Goal: Task Accomplishment & Management: Use online tool/utility

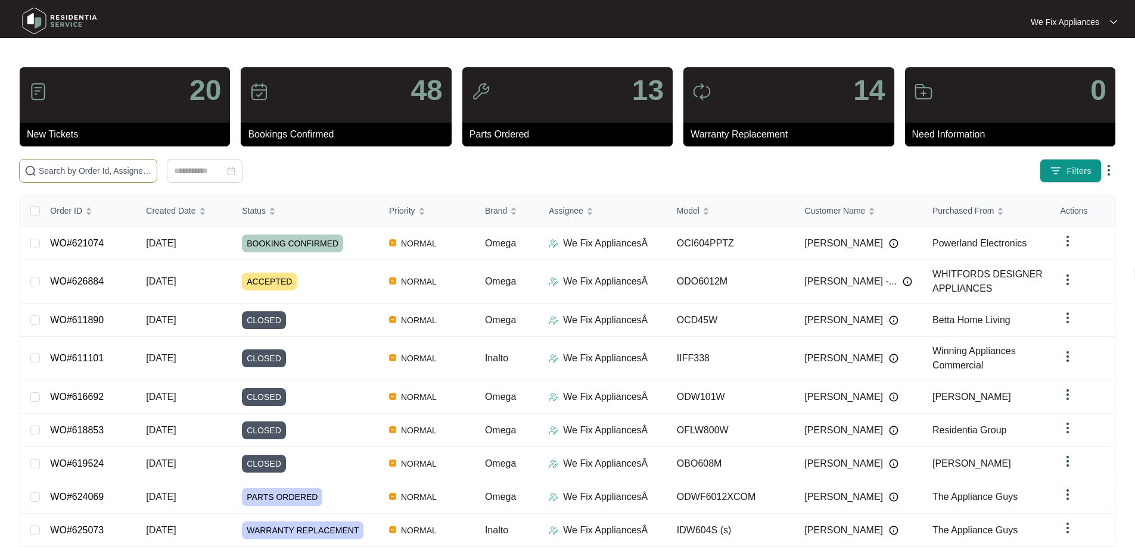
paste input "626884"
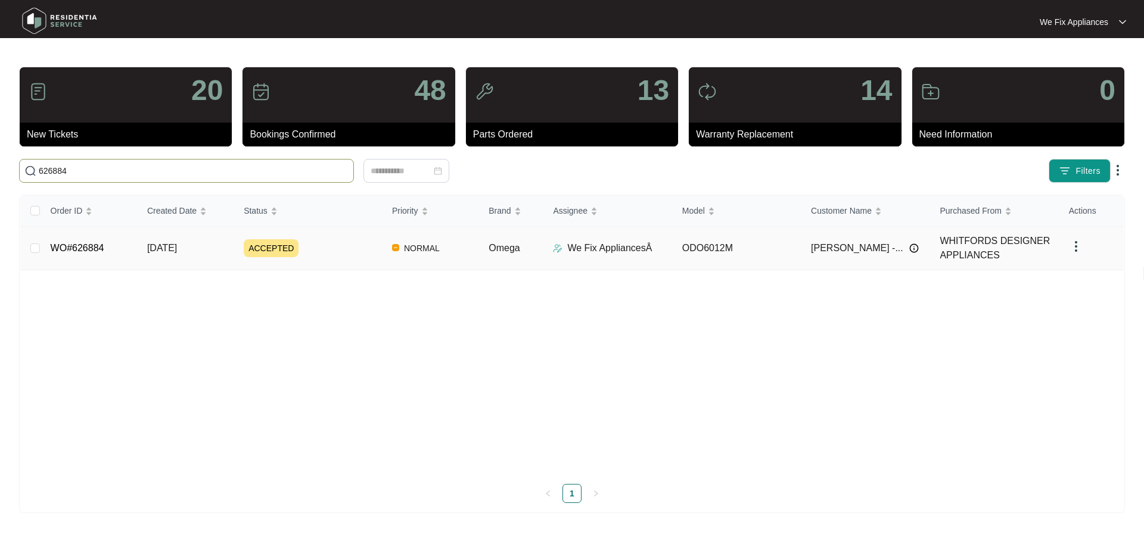
type input "626884"
click at [88, 253] on link "WO#626884" at bounding box center [78, 248] width 54 height 10
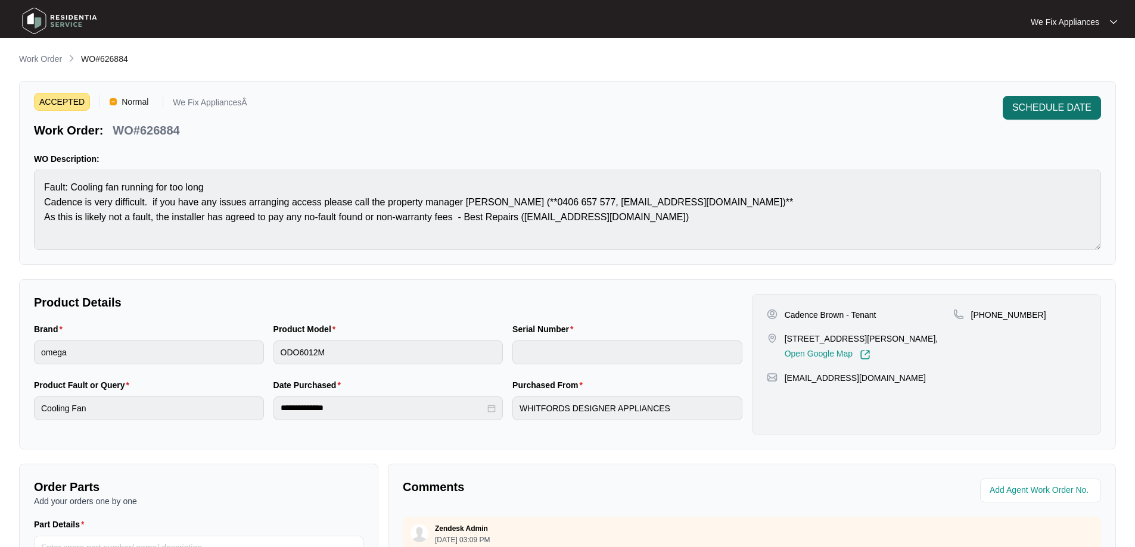
click at [1035, 111] on span "SCHEDULE DATE" at bounding box center [1051, 108] width 79 height 14
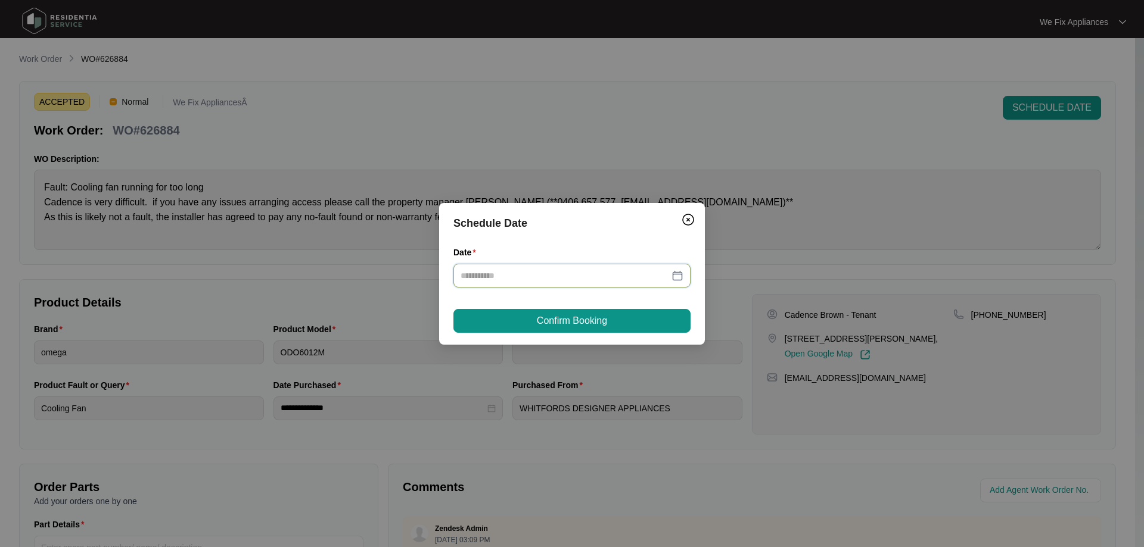
click at [479, 271] on input "Date" at bounding box center [564, 275] width 208 height 13
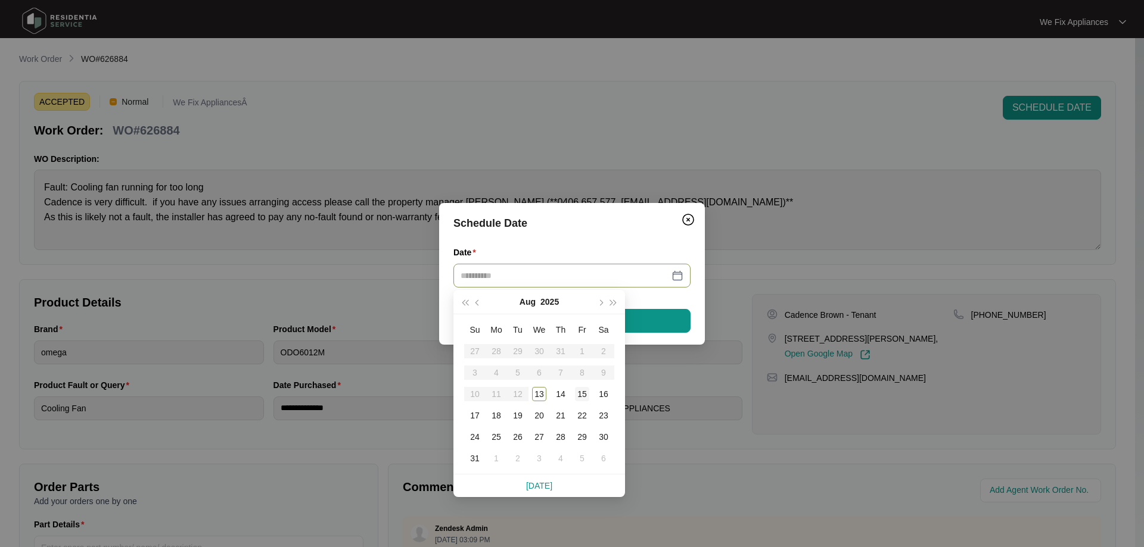
type input "**********"
click at [582, 400] on div "15" at bounding box center [582, 394] width 14 height 14
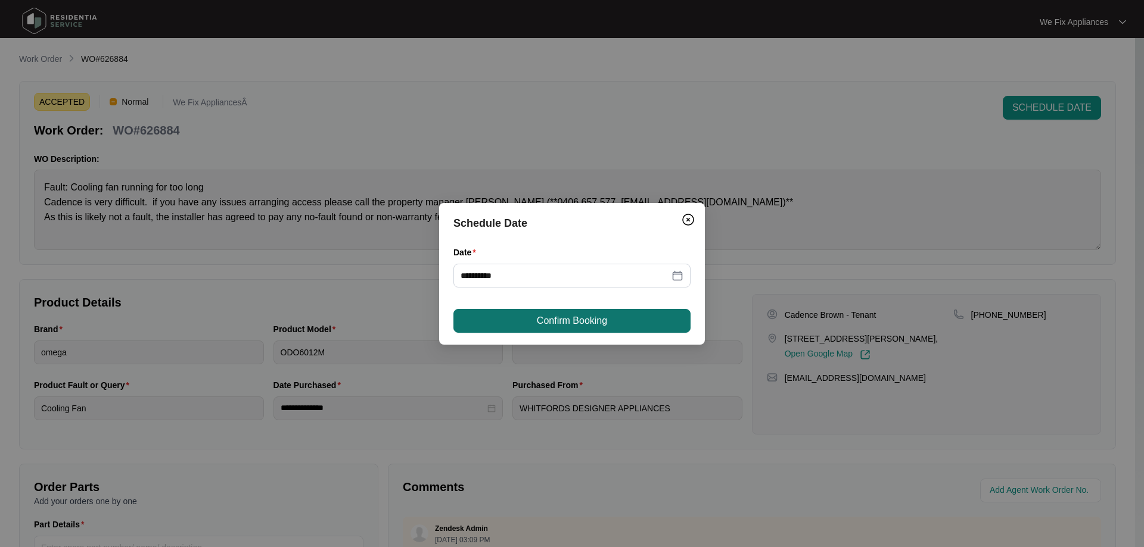
click at [610, 320] on button "Confirm Booking" at bounding box center [571, 321] width 237 height 24
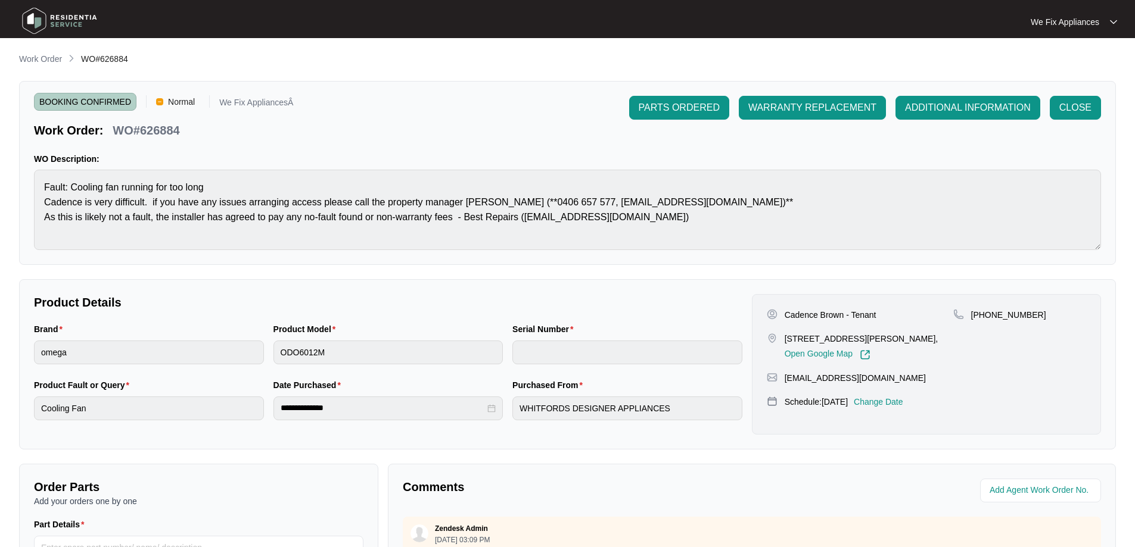
click at [72, 20] on img at bounding box center [59, 21] width 83 height 36
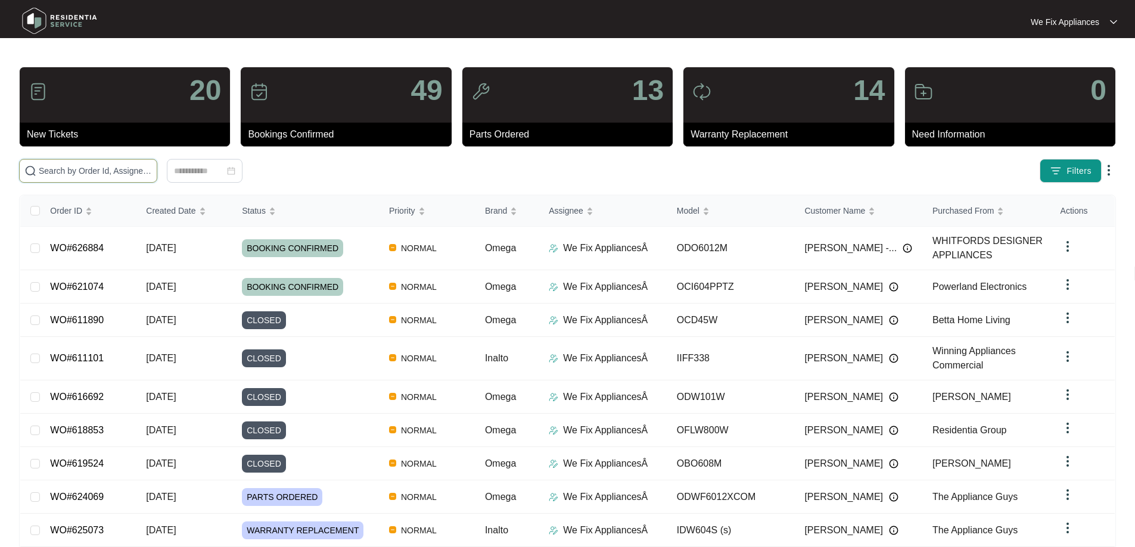
drag, startPoint x: 122, startPoint y: 161, endPoint x: 56, endPoint y: 169, distance: 66.0
paste input "626884"
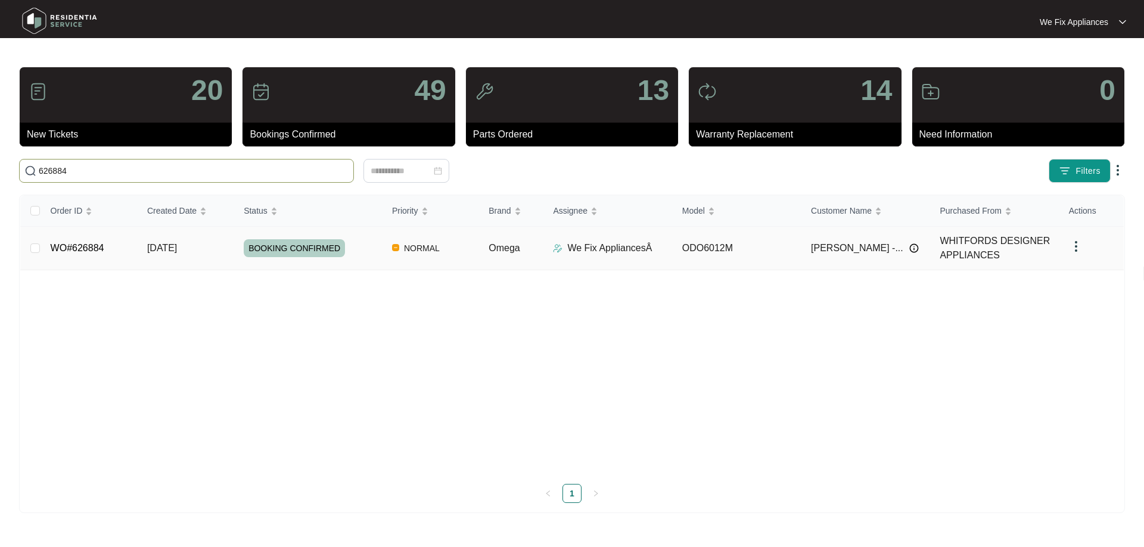
type input "626884"
click at [86, 248] on link "WO#626884" at bounding box center [78, 248] width 54 height 10
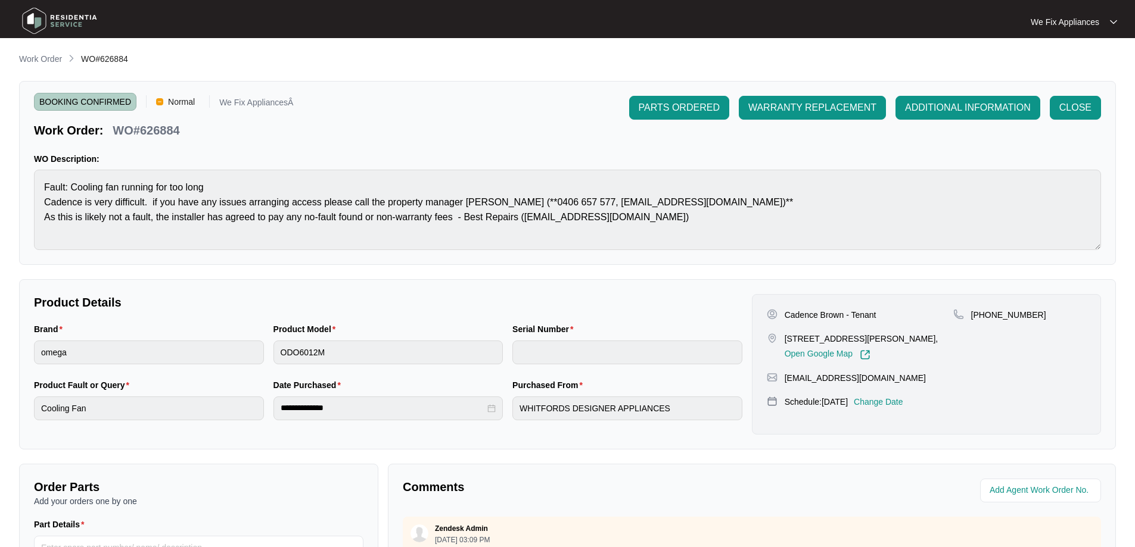
click at [892, 408] on div "Cadence Brown - Tenant [STREET_ADDRESS][PERSON_NAME], Open Google Map [PHONE_NU…" at bounding box center [926, 364] width 349 height 141
click at [901, 404] on p "Change Date" at bounding box center [878, 402] width 49 height 12
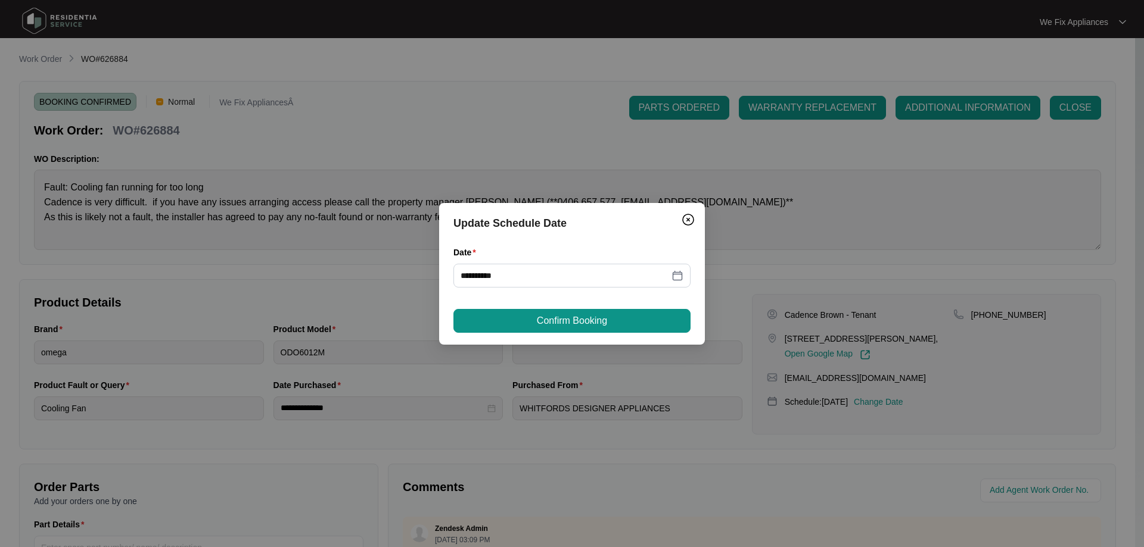
click at [783, 202] on div "**********" at bounding box center [572, 273] width 1144 height 547
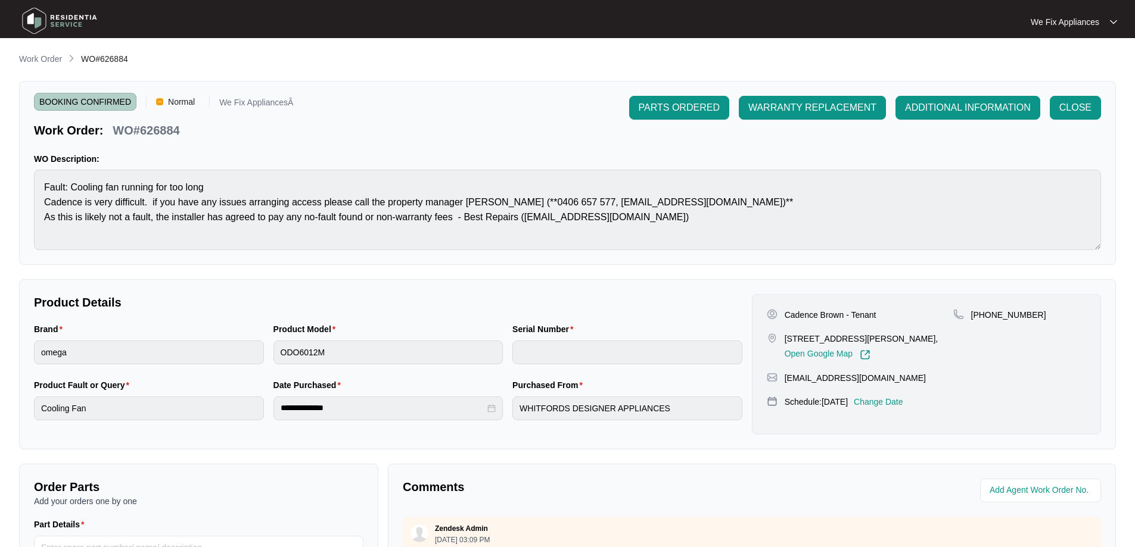
click at [61, 14] on img at bounding box center [59, 21] width 83 height 36
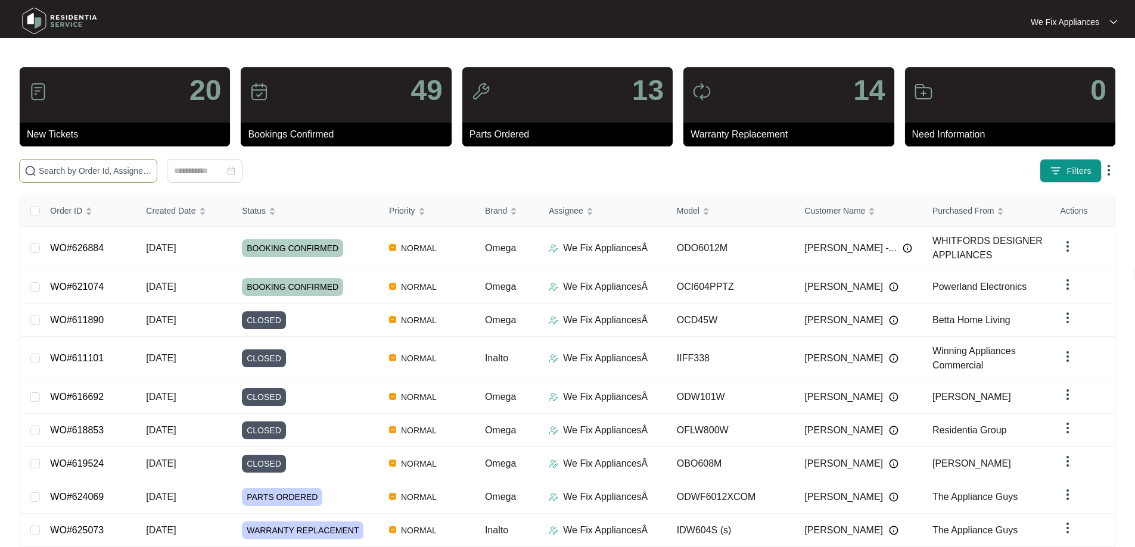
paste input "622509"
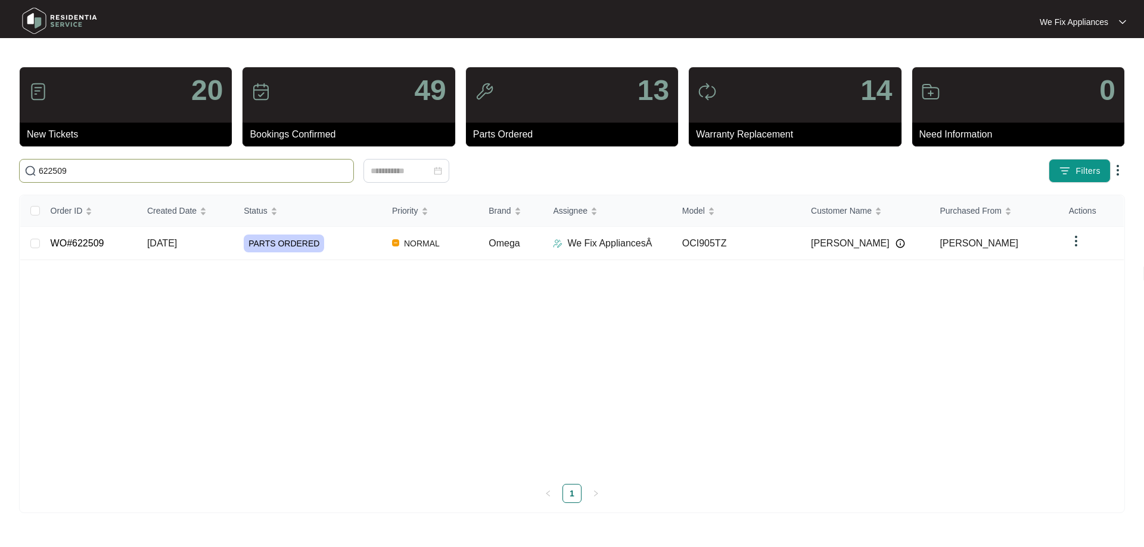
type input "622509"
click at [81, 238] on link "WO#622509" at bounding box center [78, 243] width 54 height 10
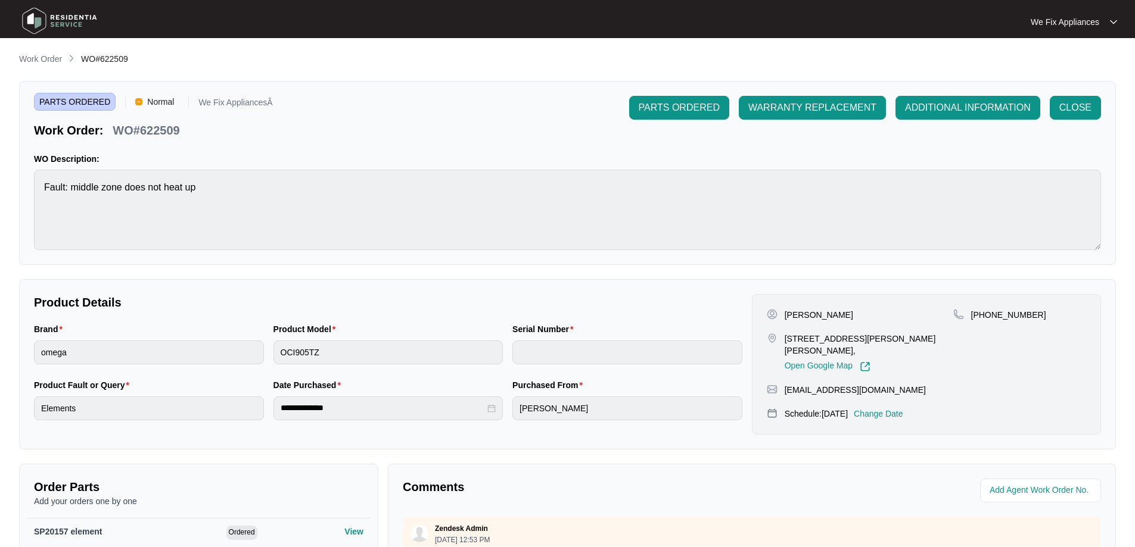
click at [884, 411] on p "Change Date" at bounding box center [878, 414] width 49 height 12
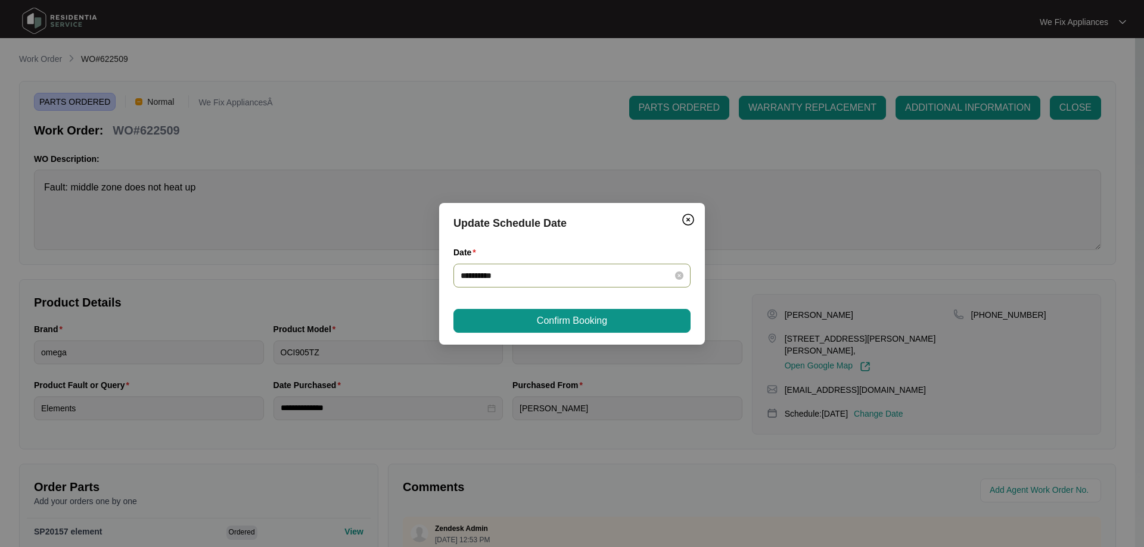
click at [537, 269] on input "**********" at bounding box center [564, 275] width 208 height 13
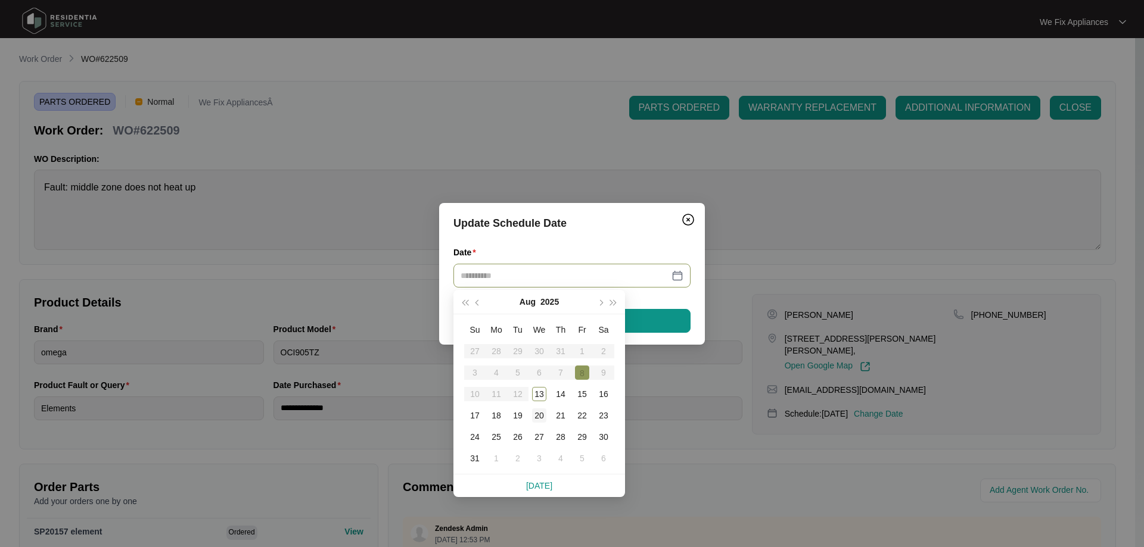
click at [540, 418] on div "20" at bounding box center [539, 416] width 14 height 14
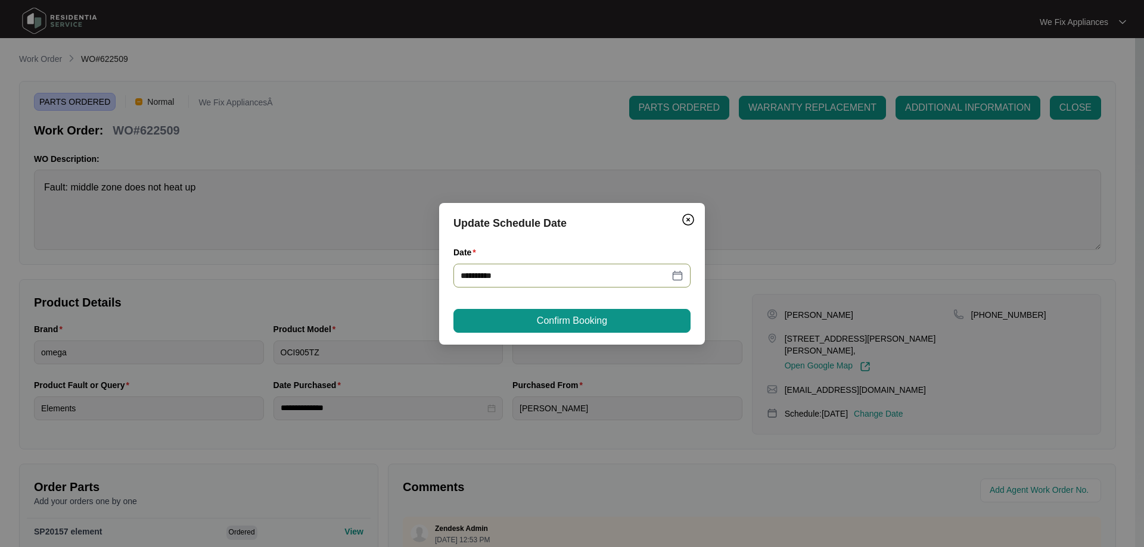
type input "**********"
click at [592, 324] on span "Confirm Booking" at bounding box center [572, 321] width 70 height 14
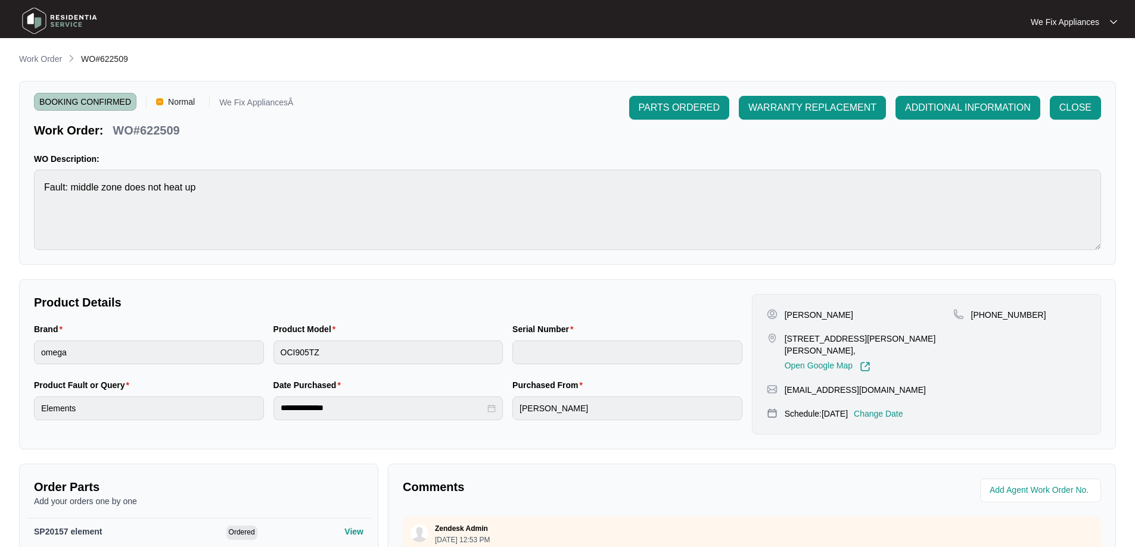
click at [58, 17] on img at bounding box center [59, 21] width 83 height 36
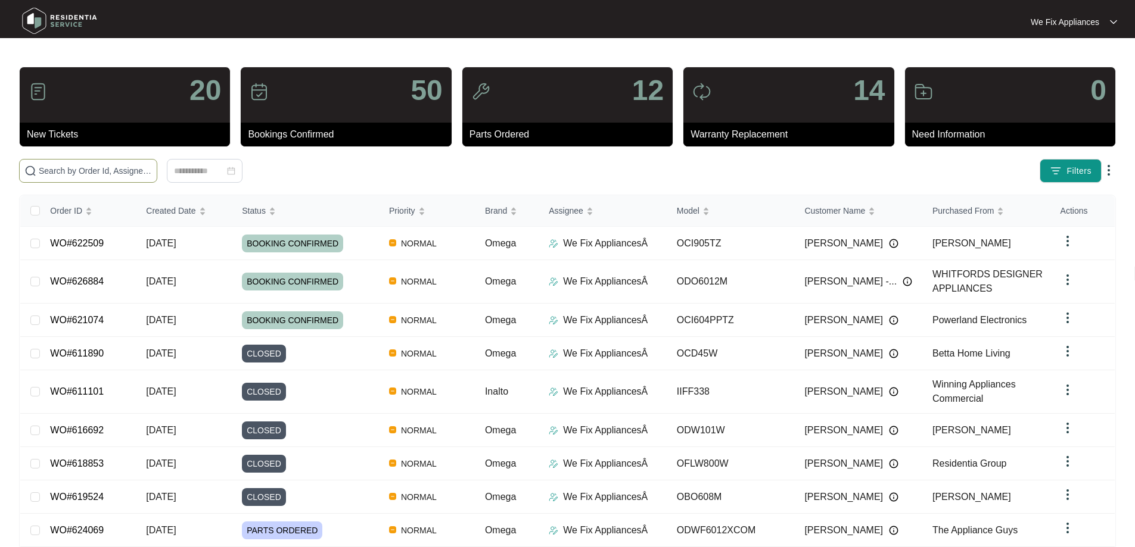
click at [109, 172] on input "text" at bounding box center [95, 170] width 113 height 13
paste input "621070"
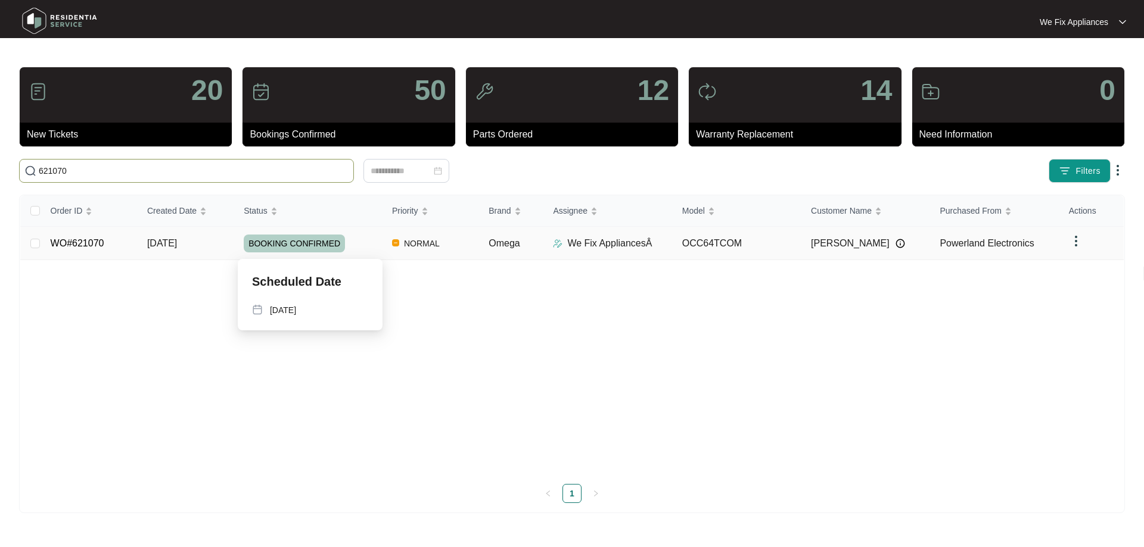
type input "621070"
click at [291, 244] on span "BOOKING CONFIRMED" at bounding box center [294, 244] width 101 height 18
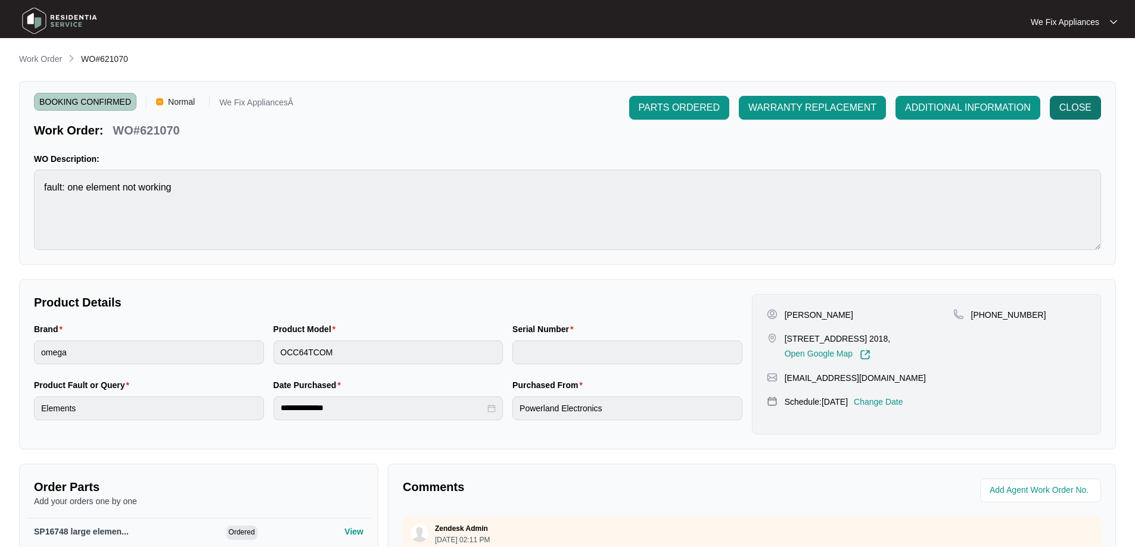
click at [1088, 105] on span "CLOSE" at bounding box center [1075, 108] width 32 height 14
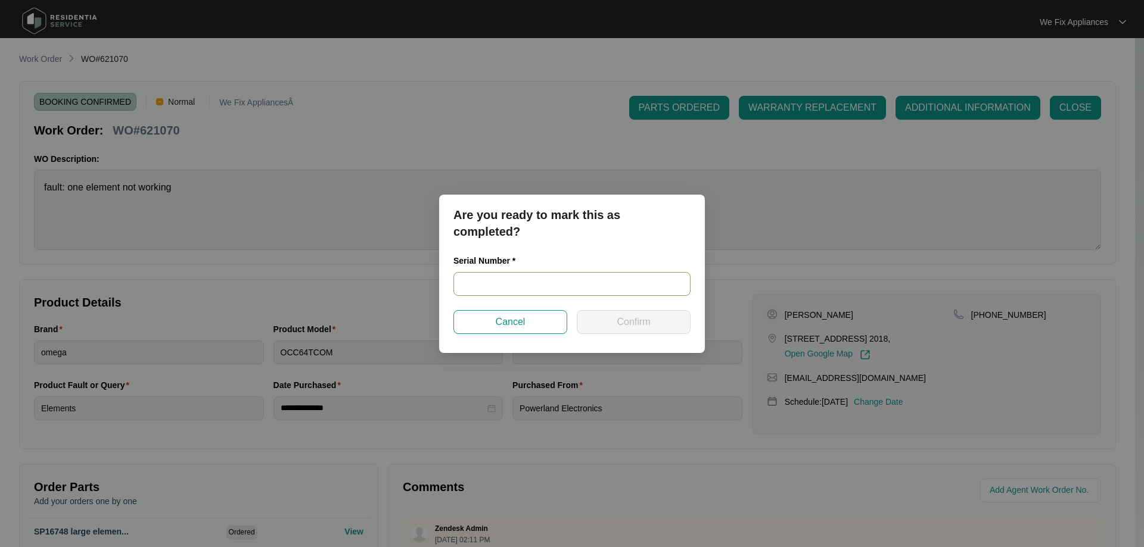
click at [512, 284] on input "text" at bounding box center [571, 284] width 237 height 24
paste input "OCC64TCOM2023112200077"
type input "OCC64TCOM2023112200077"
click at [625, 320] on span "Confirm" at bounding box center [633, 322] width 33 height 14
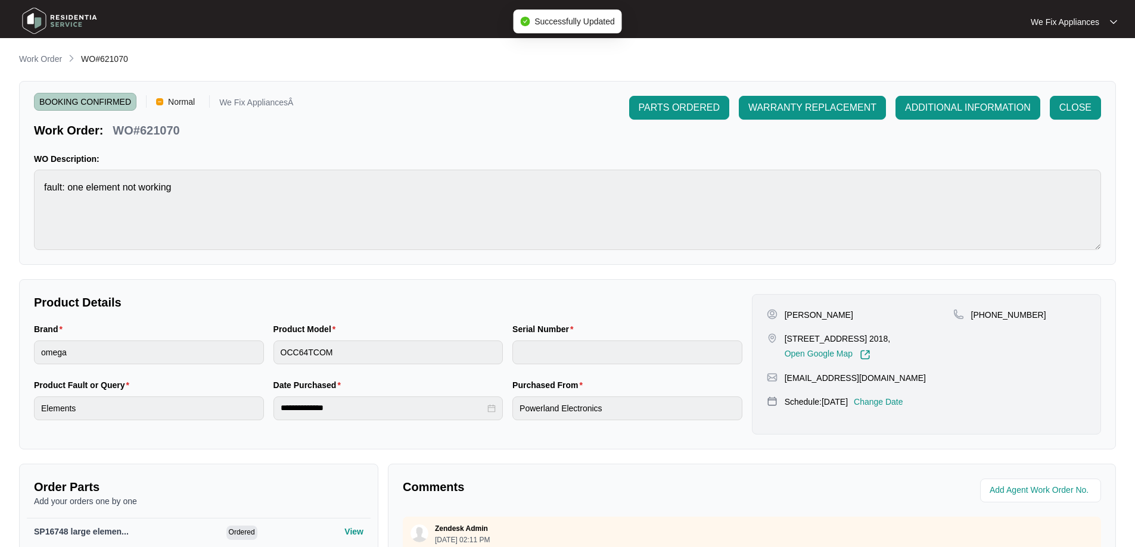
type input "OCC64TCOM2023112200077"
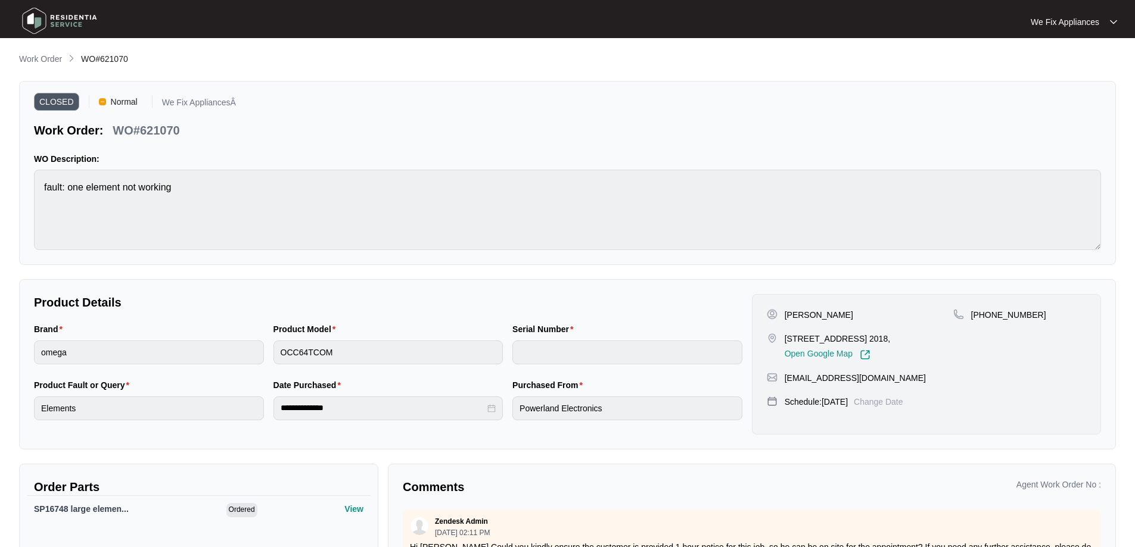
click at [38, 24] on img at bounding box center [59, 21] width 83 height 36
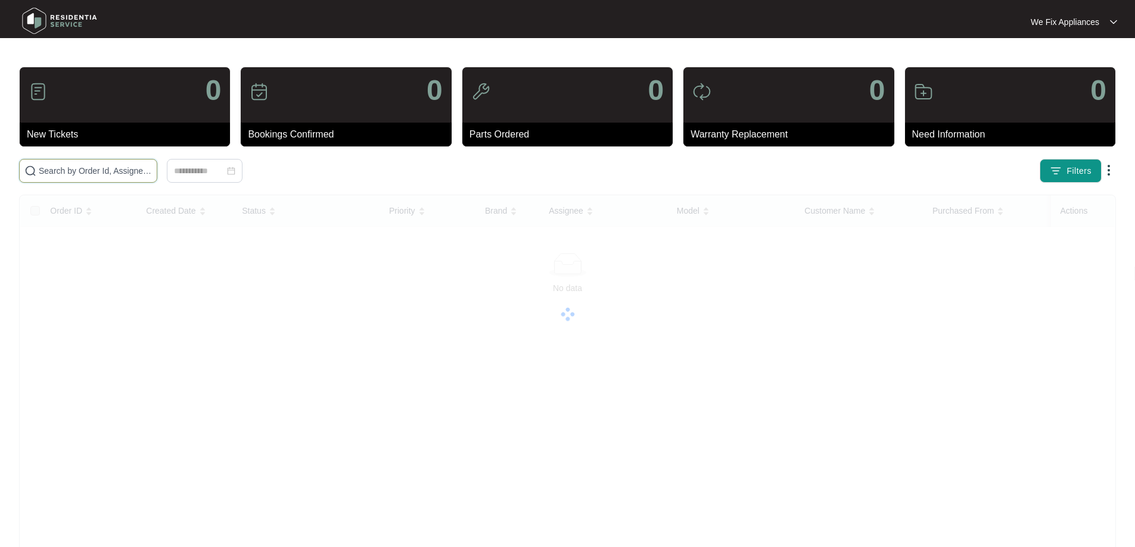
click at [134, 168] on input "text" at bounding box center [95, 170] width 113 height 13
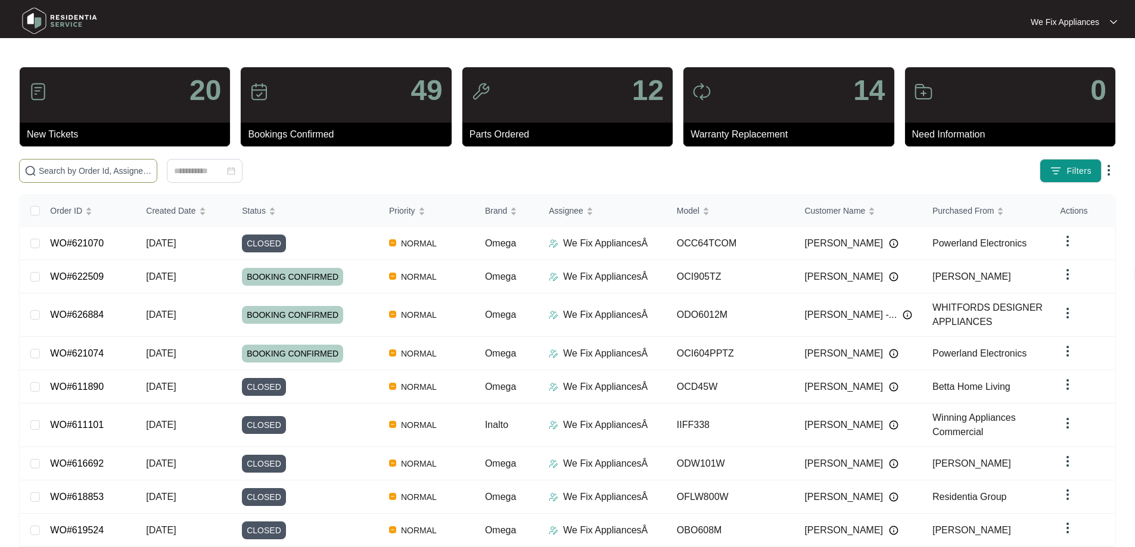
paste input "621454"
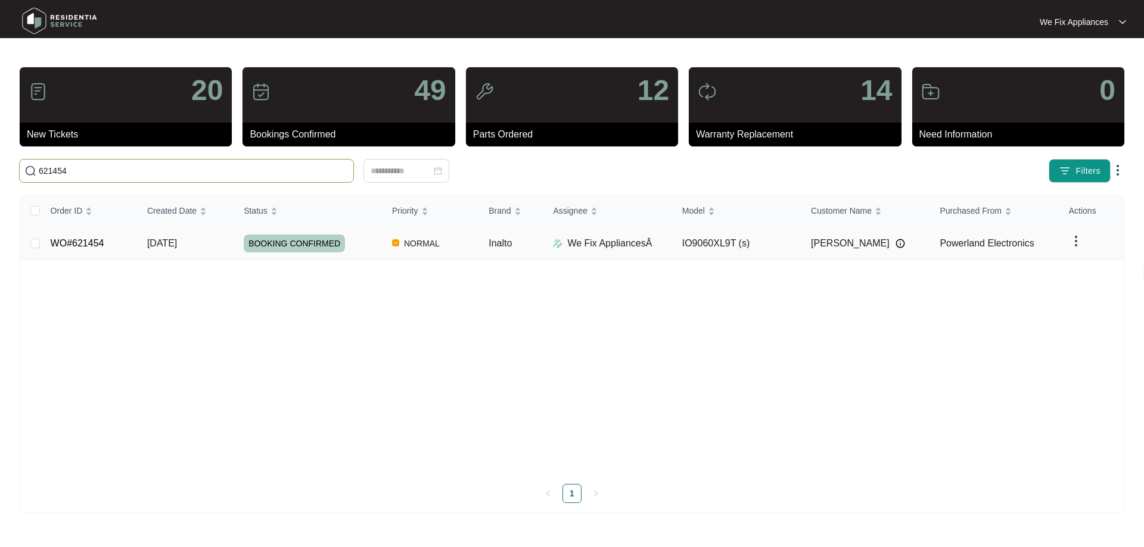
type input "621454"
click at [319, 246] on span "BOOKING CONFIRMED" at bounding box center [294, 244] width 101 height 18
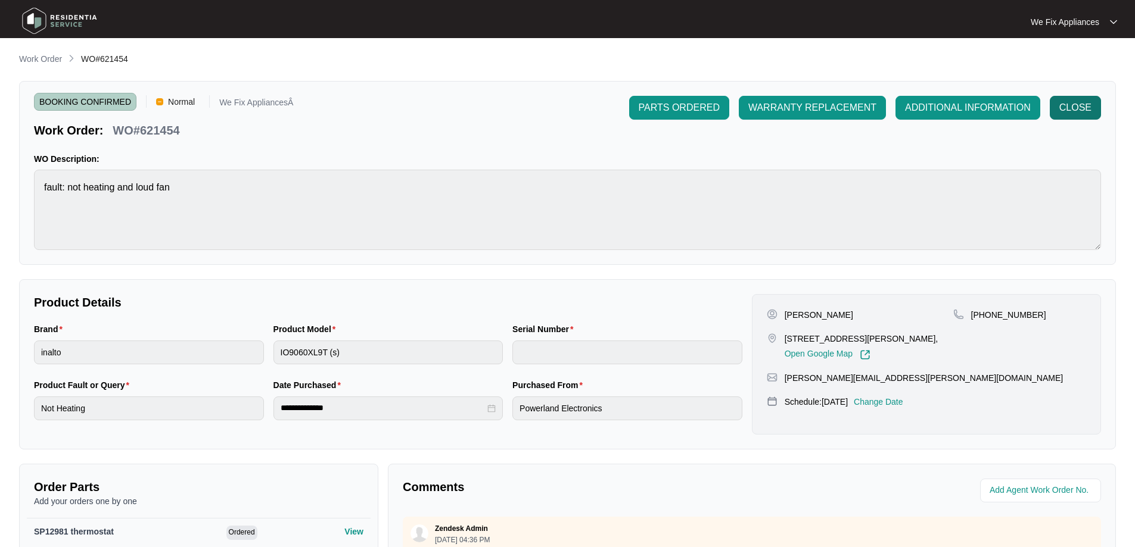
click at [1081, 107] on span "CLOSE" at bounding box center [1075, 108] width 32 height 14
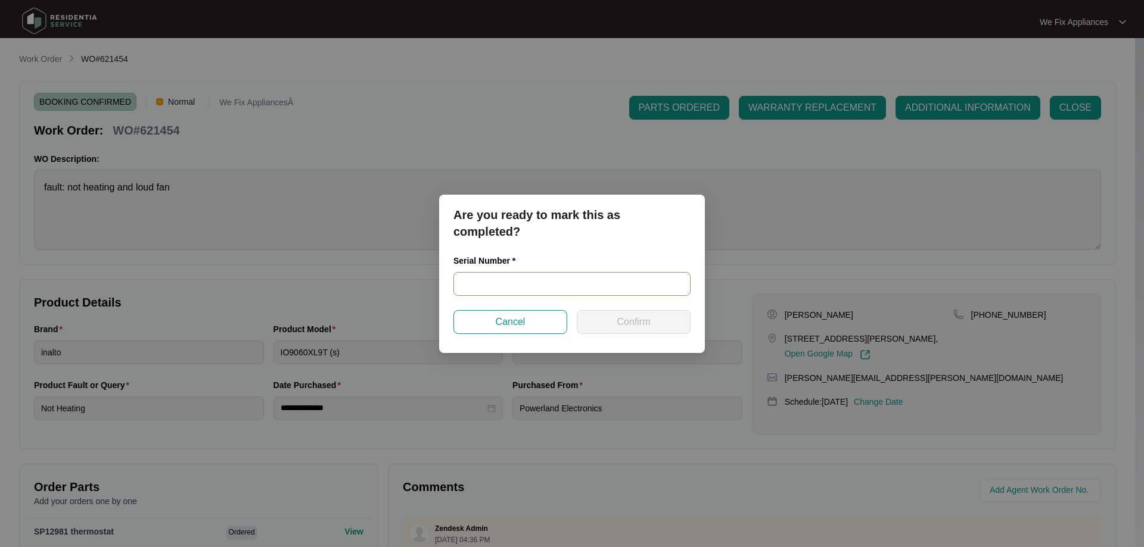
click at [528, 287] on input "text" at bounding box center [571, 284] width 237 height 24
paste input "V0000565562205000935"
type input "V0000565562205000935"
click at [617, 328] on span "Confirm" at bounding box center [633, 322] width 33 height 14
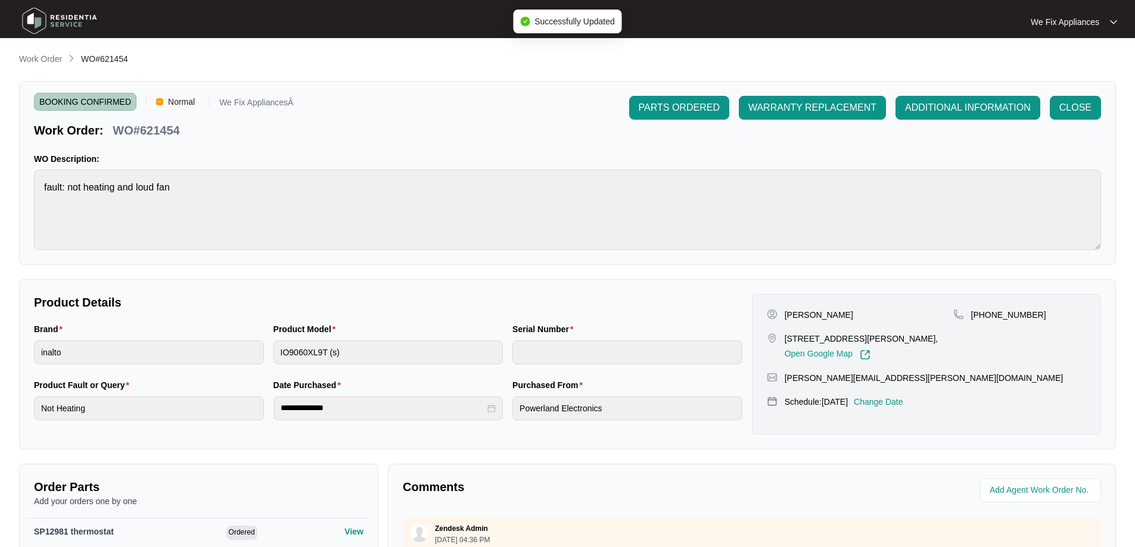
type input "V0000565562205000935"
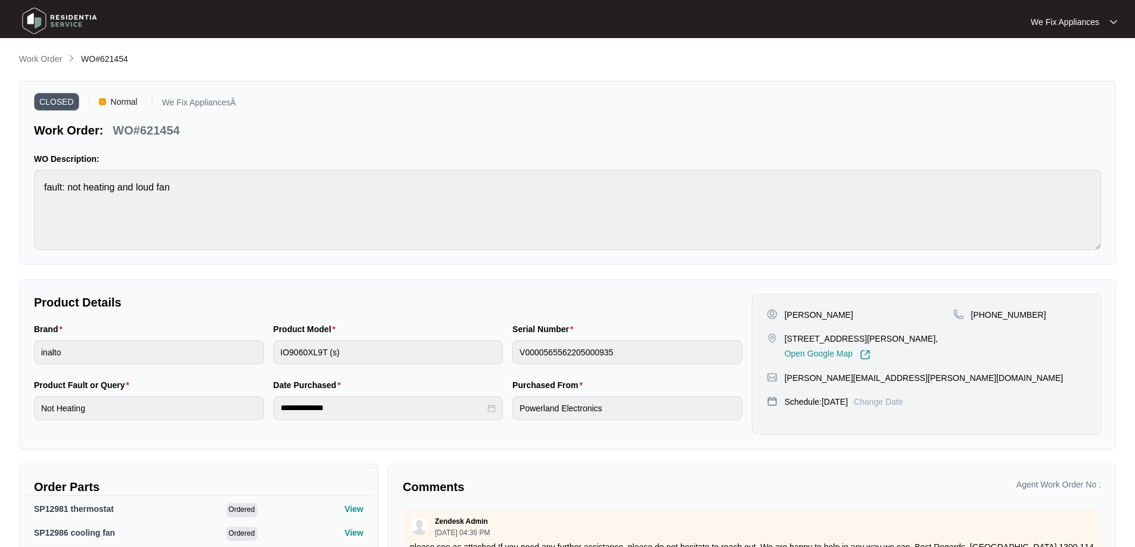
click at [56, 14] on img at bounding box center [59, 21] width 83 height 36
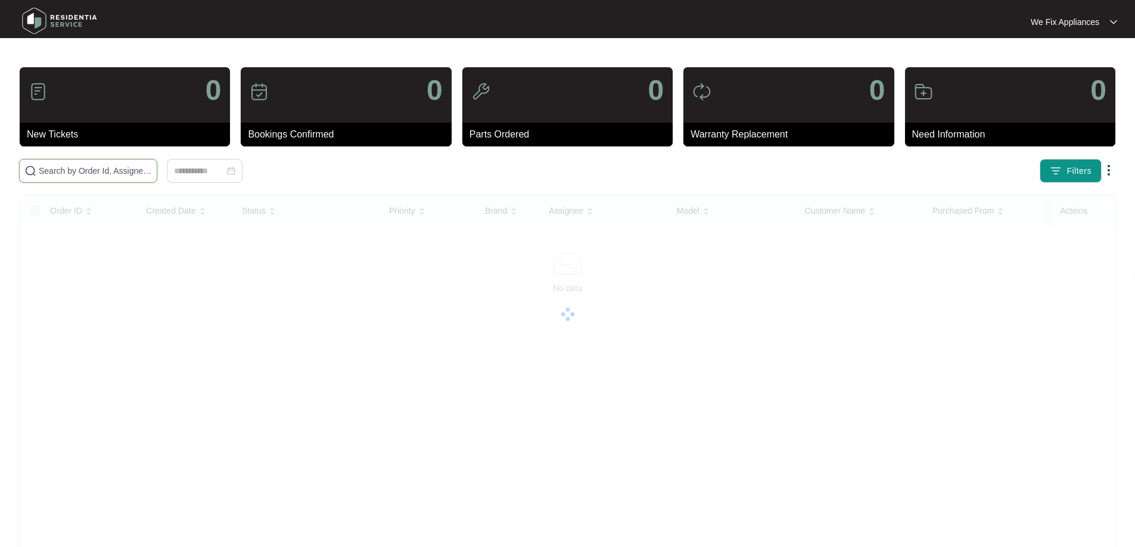
click at [67, 173] on input "text" at bounding box center [95, 170] width 113 height 13
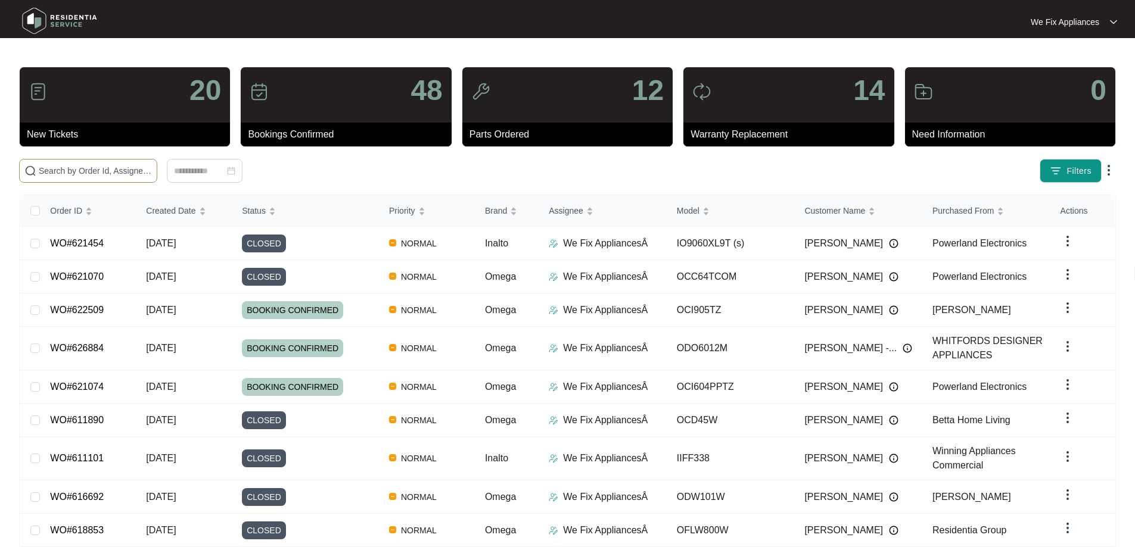
paste input "625593"
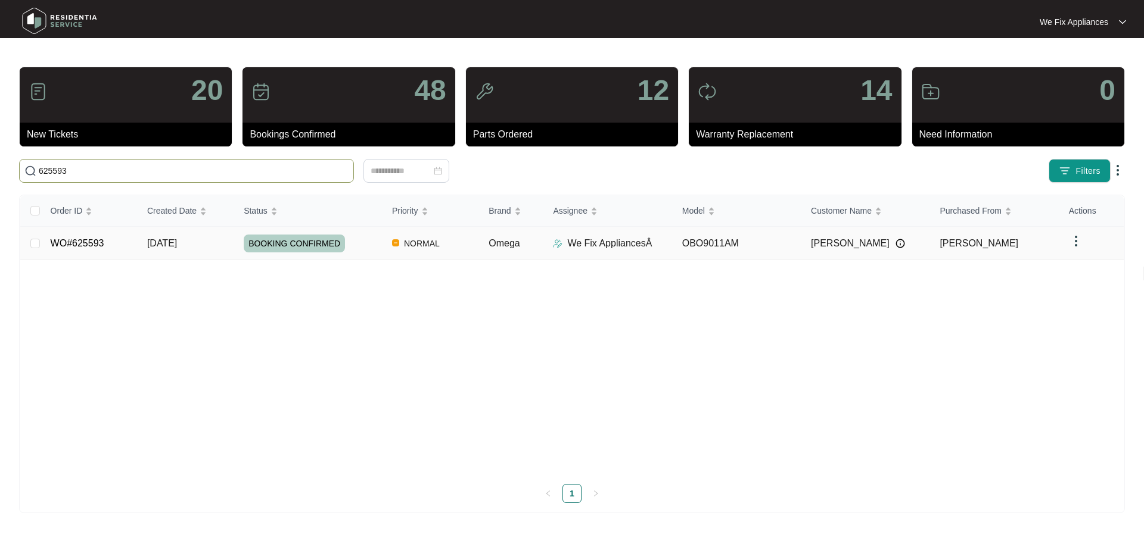
type input "625593"
click at [300, 248] on span "BOOKING CONFIRMED" at bounding box center [294, 244] width 101 height 18
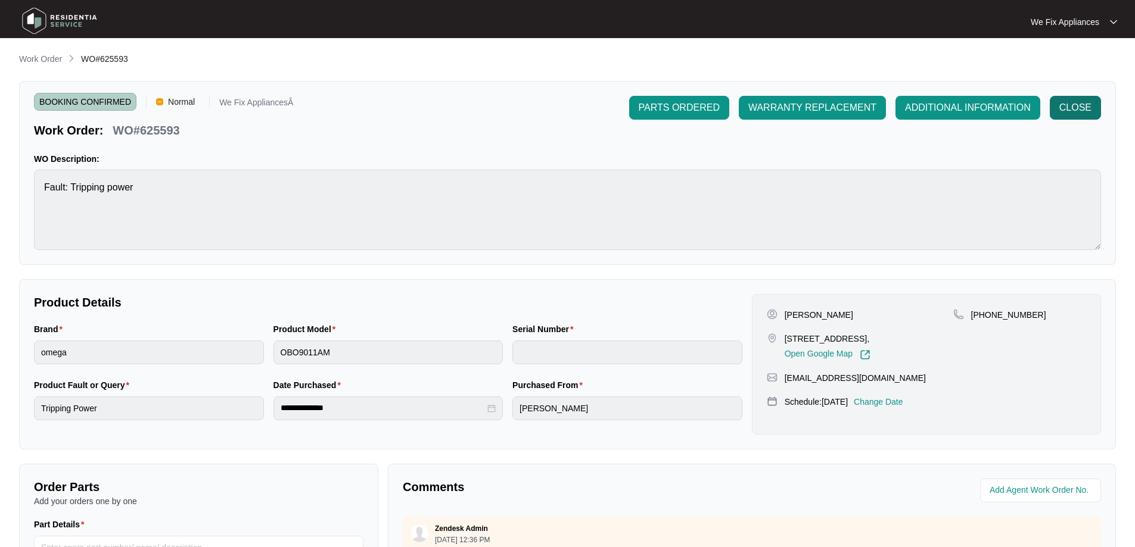
click at [1074, 100] on button "CLOSE" at bounding box center [1075, 108] width 51 height 24
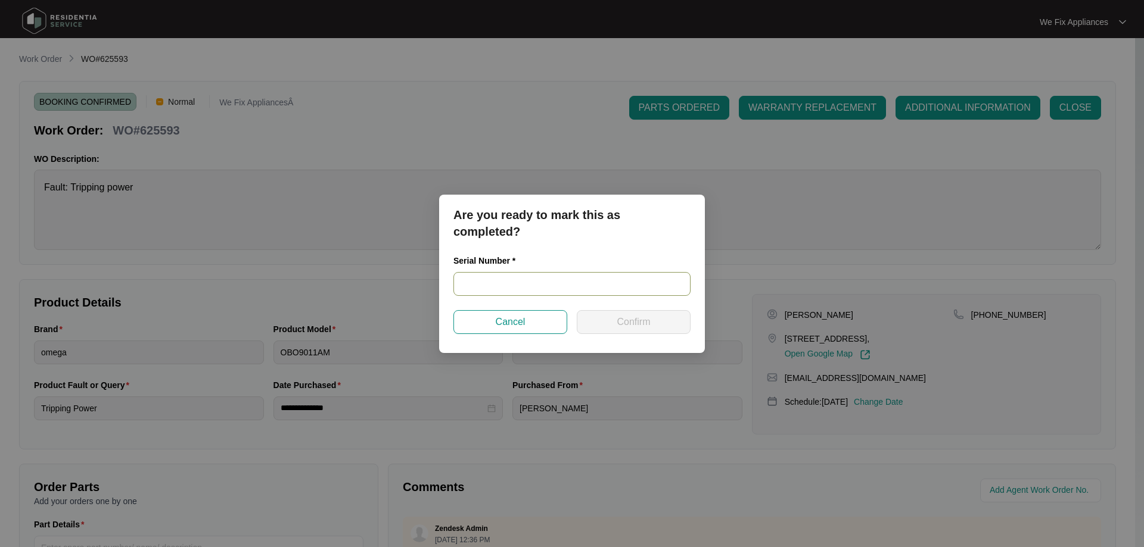
click at [501, 277] on input "text" at bounding box center [571, 284] width 237 height 24
paste input "967581824090370"
type input "967581824090370"
click at [611, 325] on button "Confirm" at bounding box center [634, 322] width 114 height 24
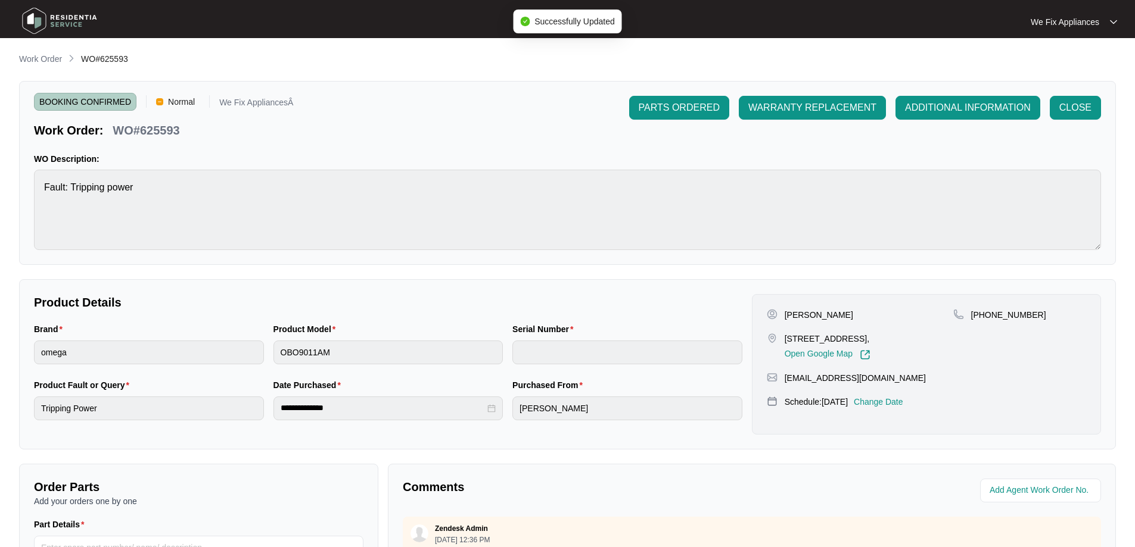
type input "967581824090370"
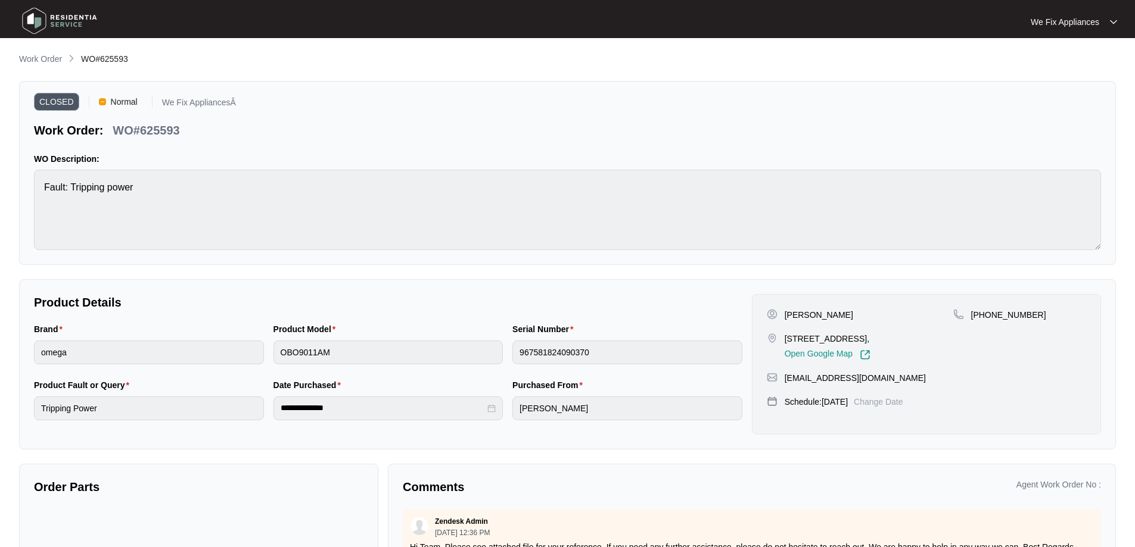
click at [46, 18] on img at bounding box center [59, 21] width 83 height 36
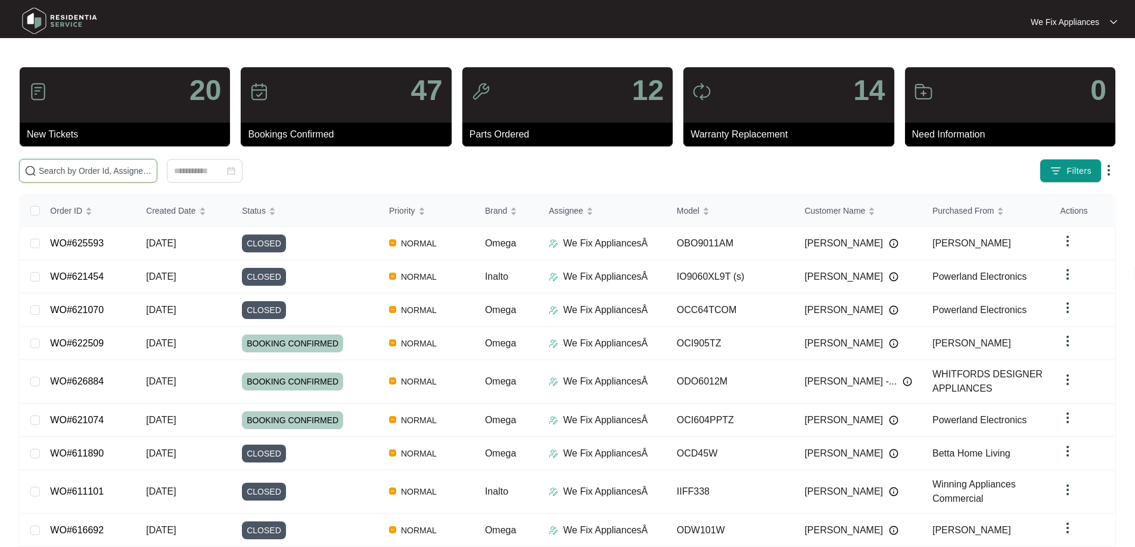
click at [83, 174] on input "text" at bounding box center [95, 170] width 113 height 13
paste input "622288"
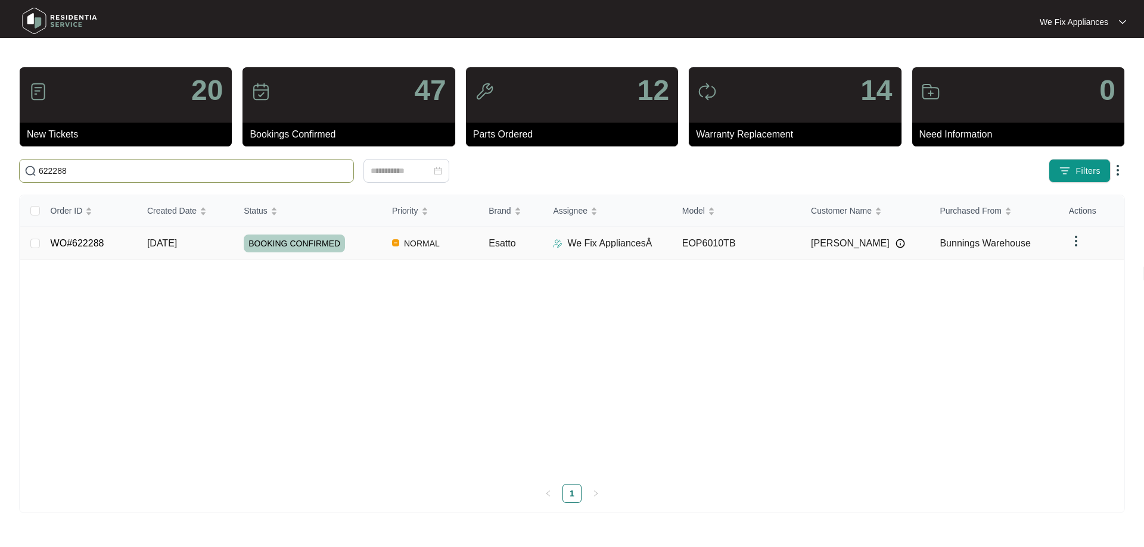
type input "622288"
click at [295, 241] on span "BOOKING CONFIRMED" at bounding box center [294, 244] width 101 height 18
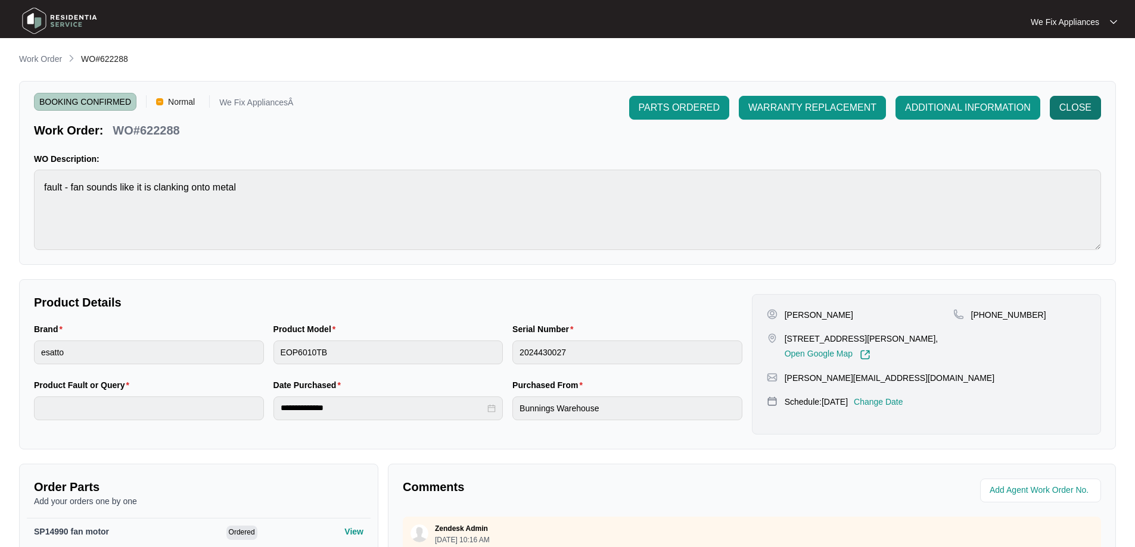
click at [1082, 107] on span "CLOSE" at bounding box center [1075, 108] width 32 height 14
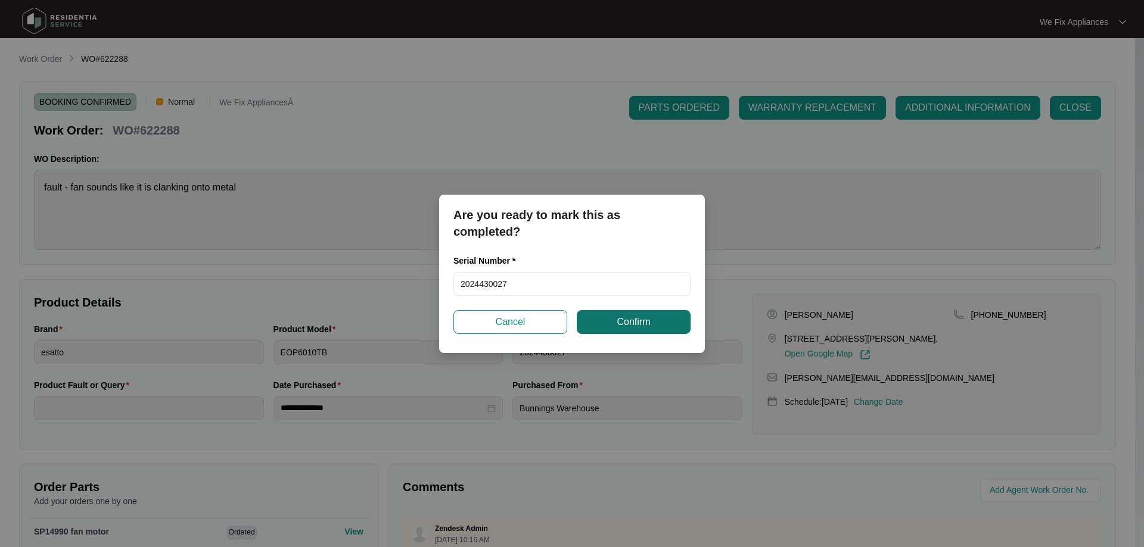
click at [631, 320] on span "Confirm" at bounding box center [633, 322] width 33 height 14
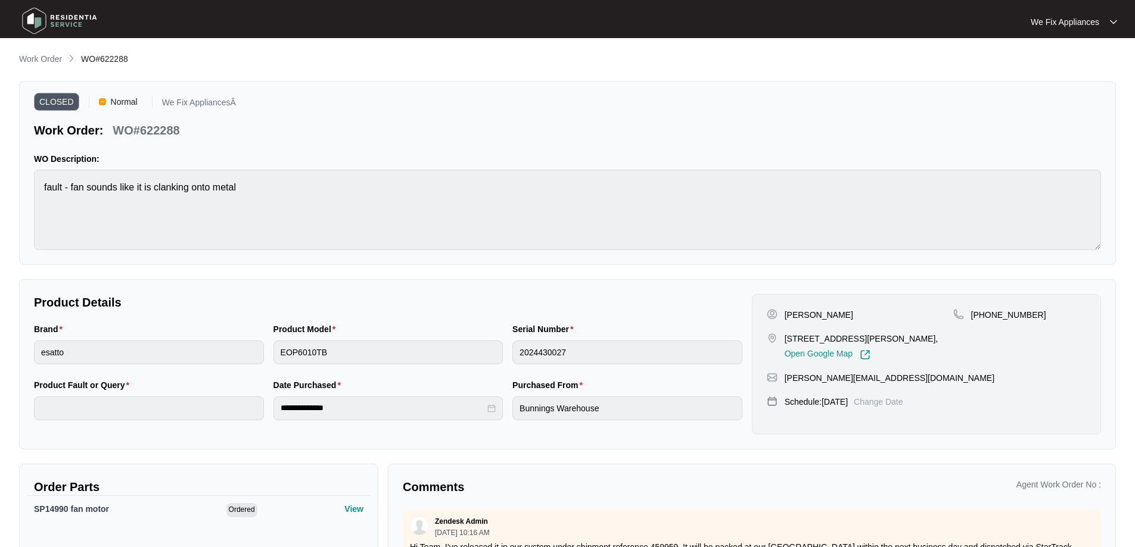
drag, startPoint x: 62, startPoint y: 8, endPoint x: 60, endPoint y: 29, distance: 20.9
click at [62, 9] on img at bounding box center [59, 21] width 83 height 36
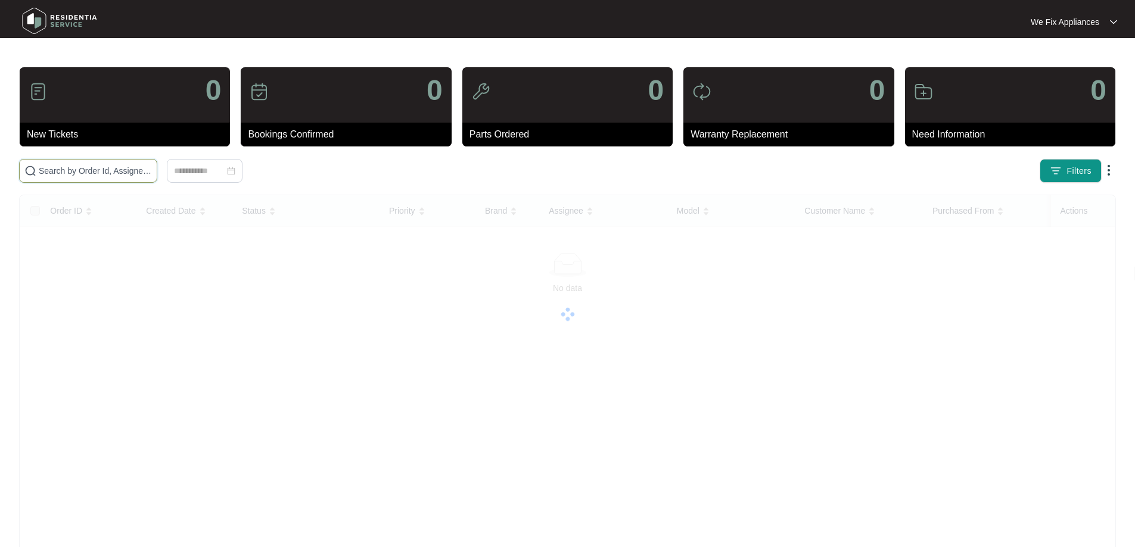
click at [48, 176] on input "text" at bounding box center [95, 170] width 113 height 13
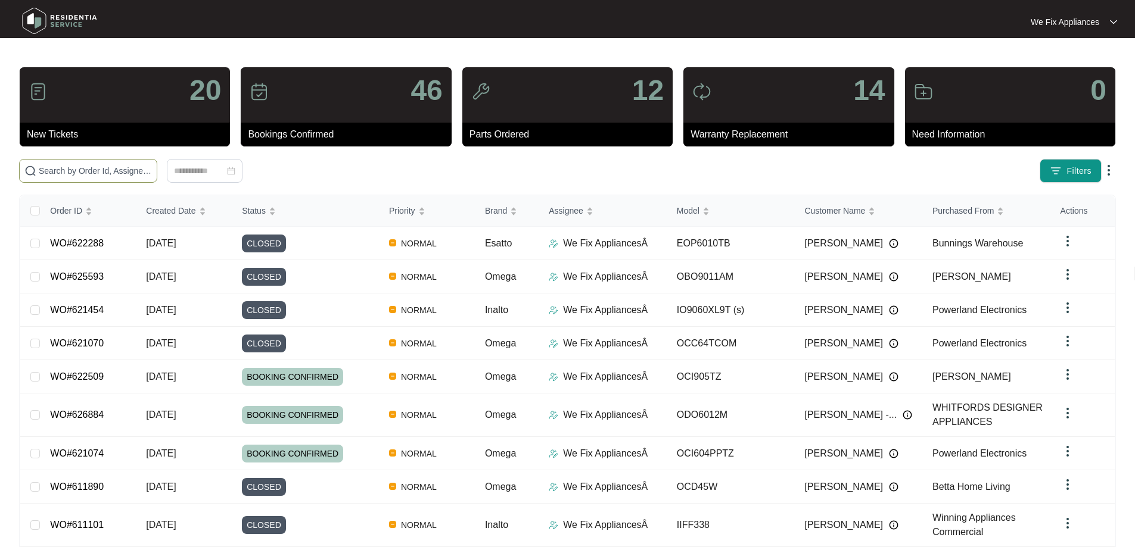
paste input "622288"
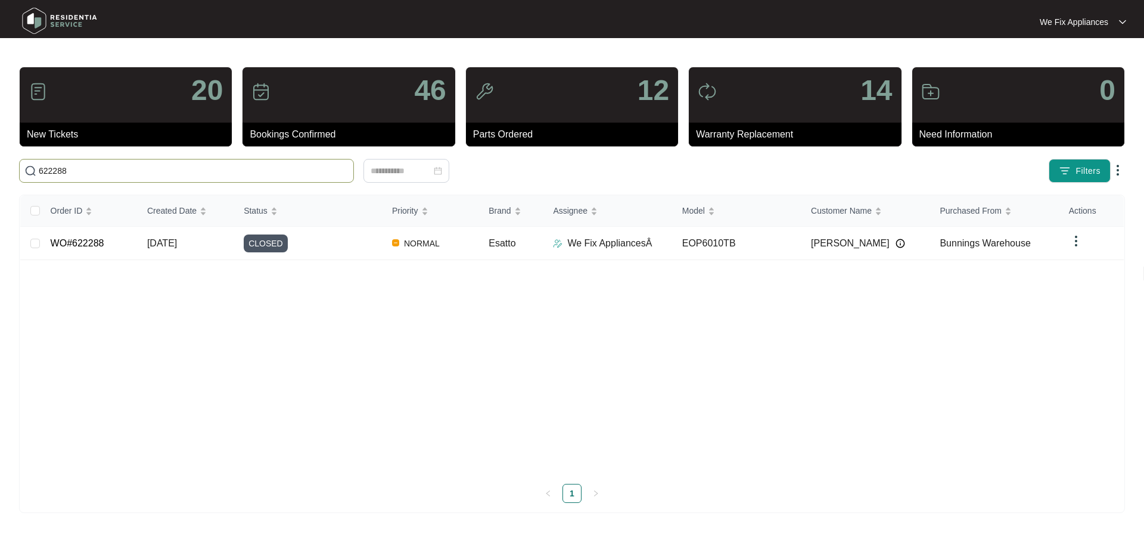
drag, startPoint x: 79, startPoint y: 166, endPoint x: 0, endPoint y: 167, distance: 79.2
click at [0, 167] on main "20 New Tickets 46 Bookings Confirmed 12 Parts Ordered 14 Warranty Replacement 0…" at bounding box center [572, 273] width 1144 height 547
paste input "01591"
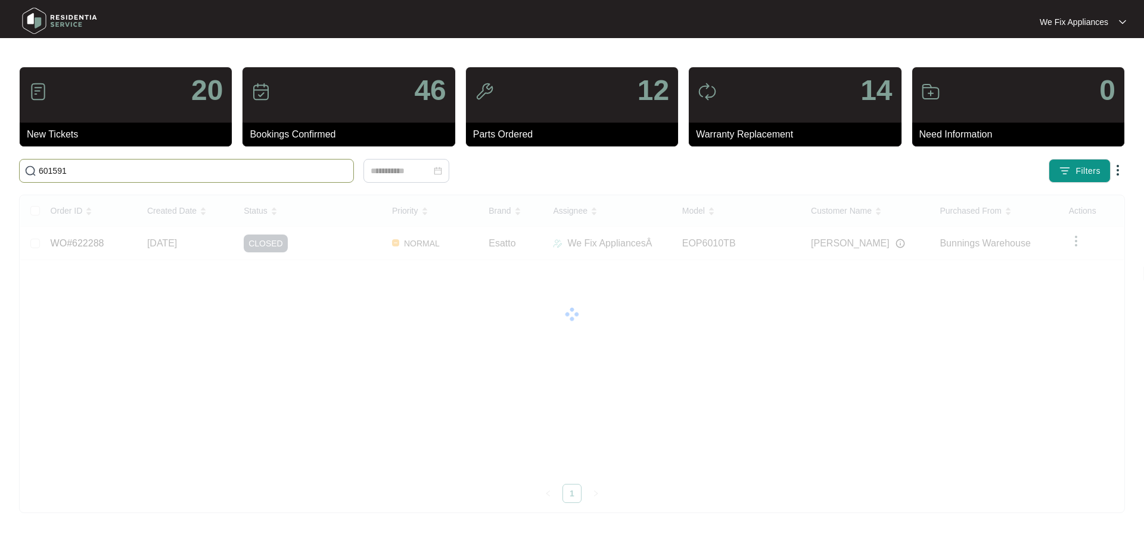
type input "601591"
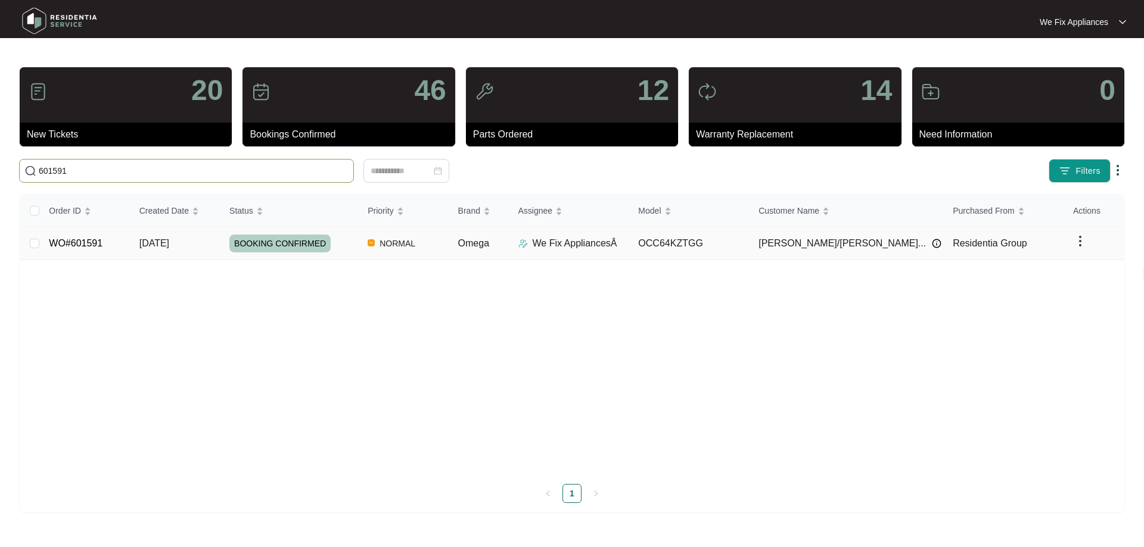
click at [296, 241] on span "BOOKING CONFIRMED" at bounding box center [279, 244] width 101 height 18
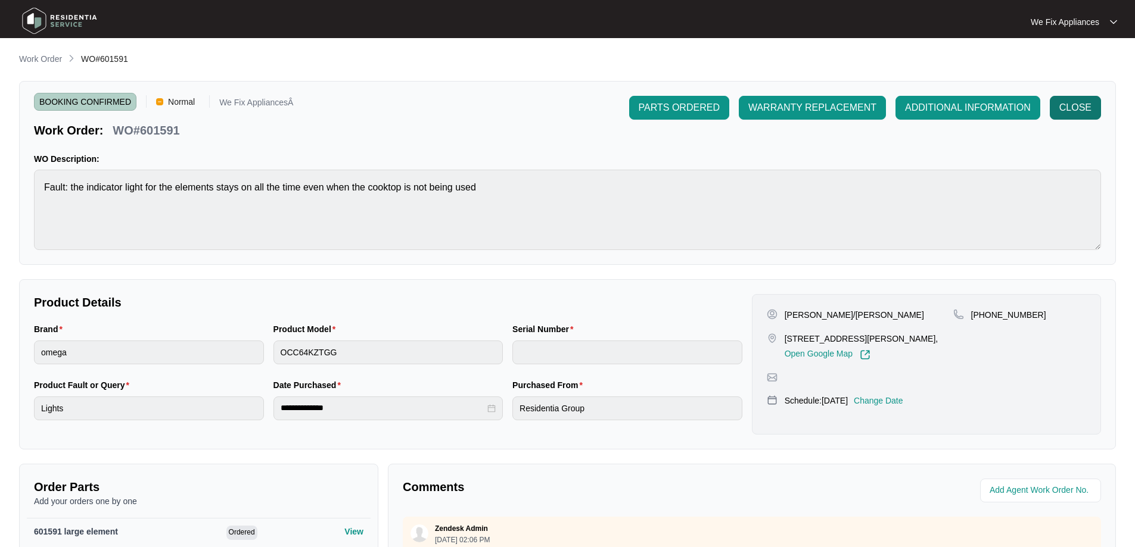
click at [1081, 105] on span "CLOSE" at bounding box center [1075, 108] width 32 height 14
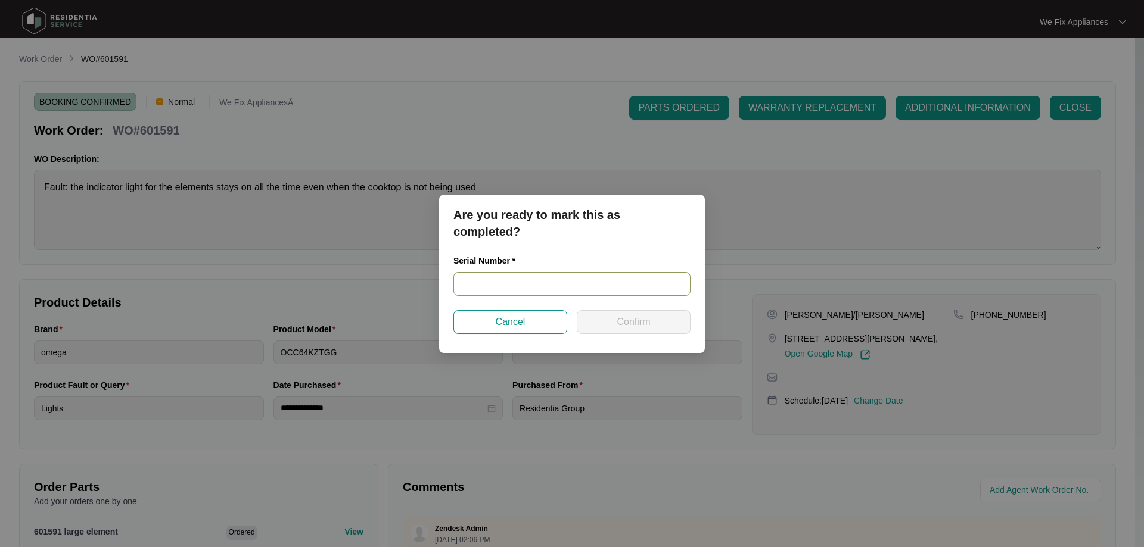
click at [537, 285] on input "text" at bounding box center [571, 284] width 237 height 24
paste input "02738221010210800019"
type input "02738221010210800019"
click at [615, 322] on button "Confirm" at bounding box center [634, 322] width 114 height 24
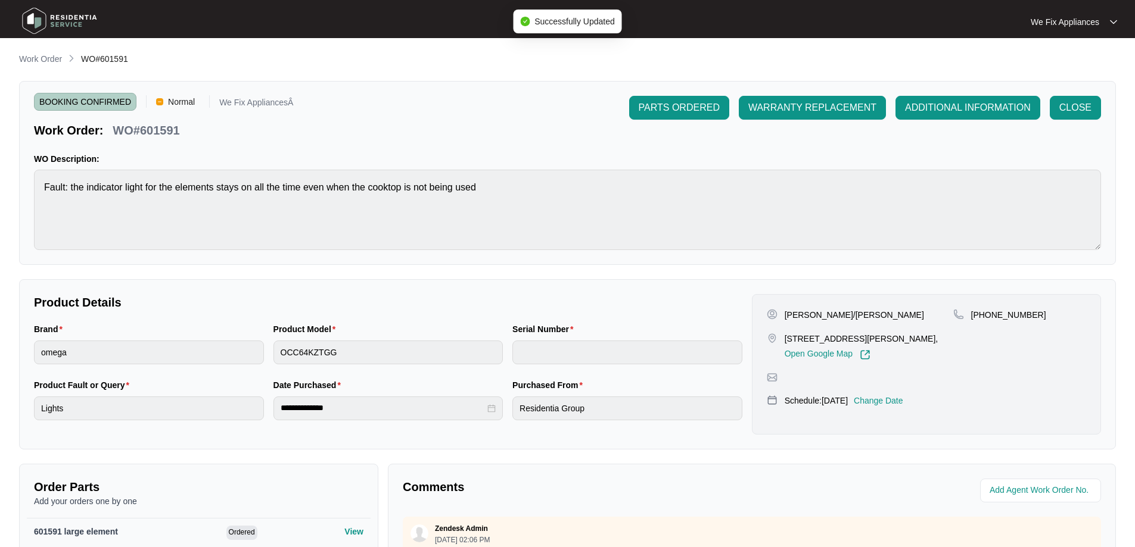
type input "02738221010210800019"
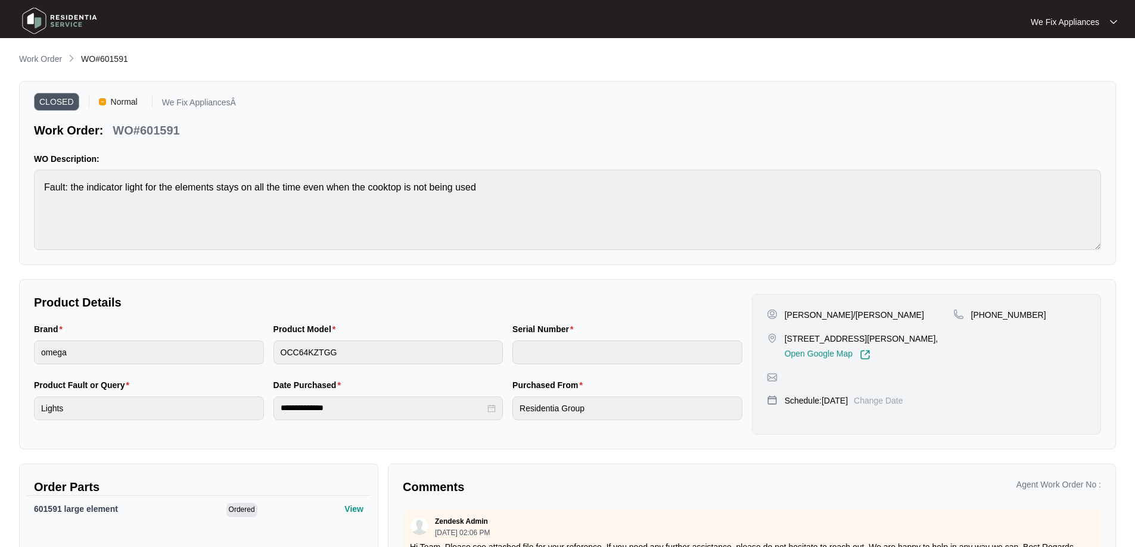
click at [57, 18] on img at bounding box center [59, 21] width 83 height 36
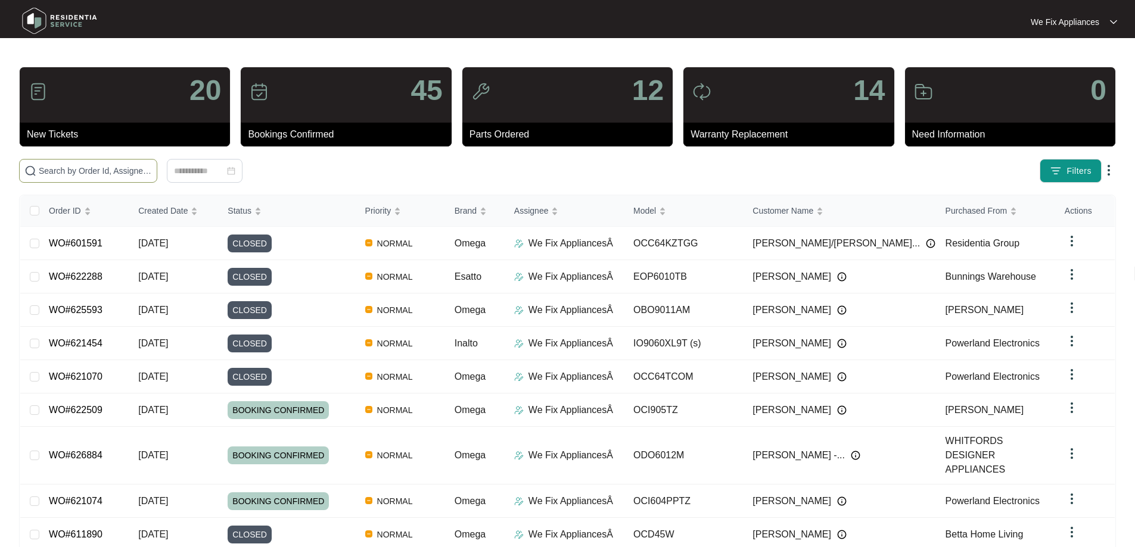
click at [82, 167] on input "text" at bounding box center [95, 170] width 113 height 13
paste input "618706"
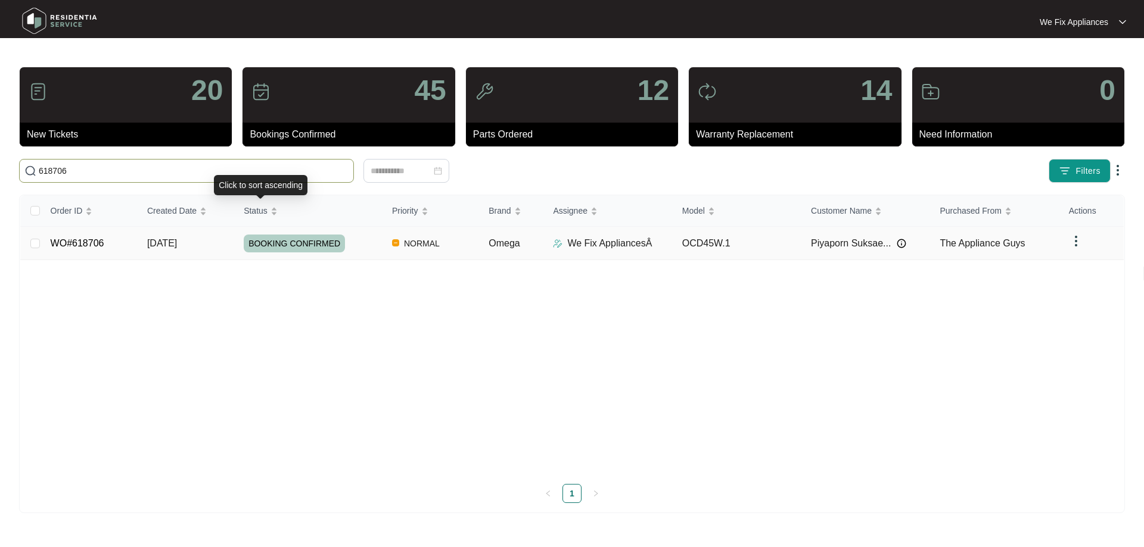
type input "618706"
click at [309, 243] on span "BOOKING CONFIRMED" at bounding box center [294, 244] width 101 height 18
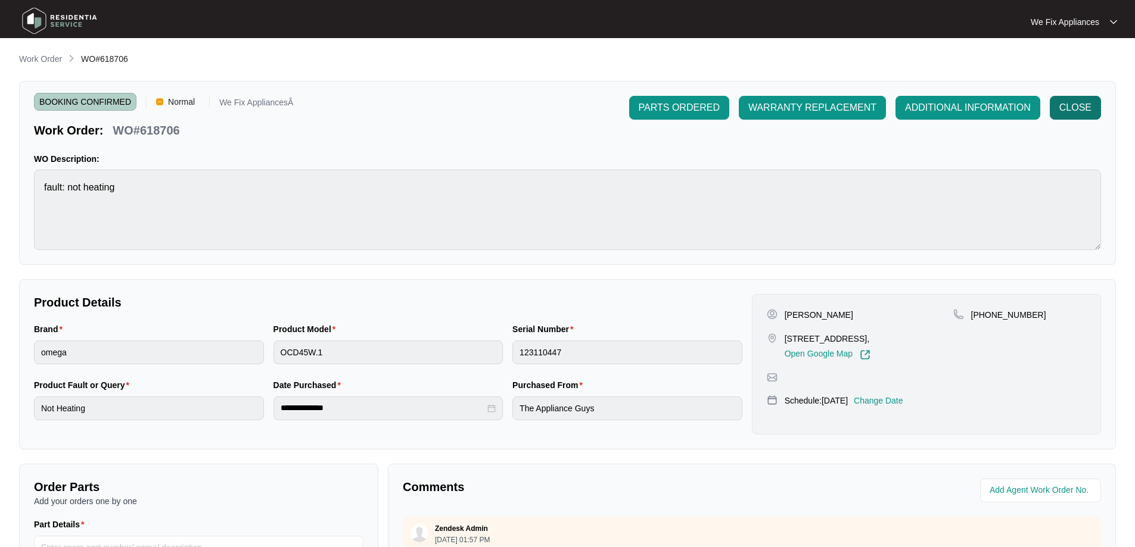
click at [1086, 107] on span "CLOSE" at bounding box center [1075, 108] width 32 height 14
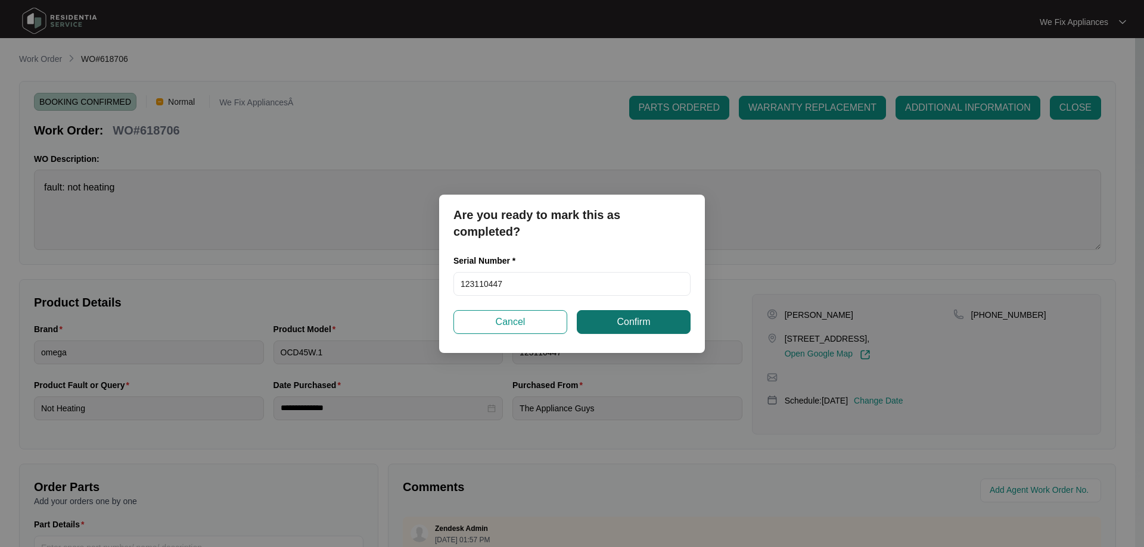
click at [644, 322] on span "Confirm" at bounding box center [633, 322] width 33 height 14
